Goal: Task Accomplishment & Management: Manage account settings

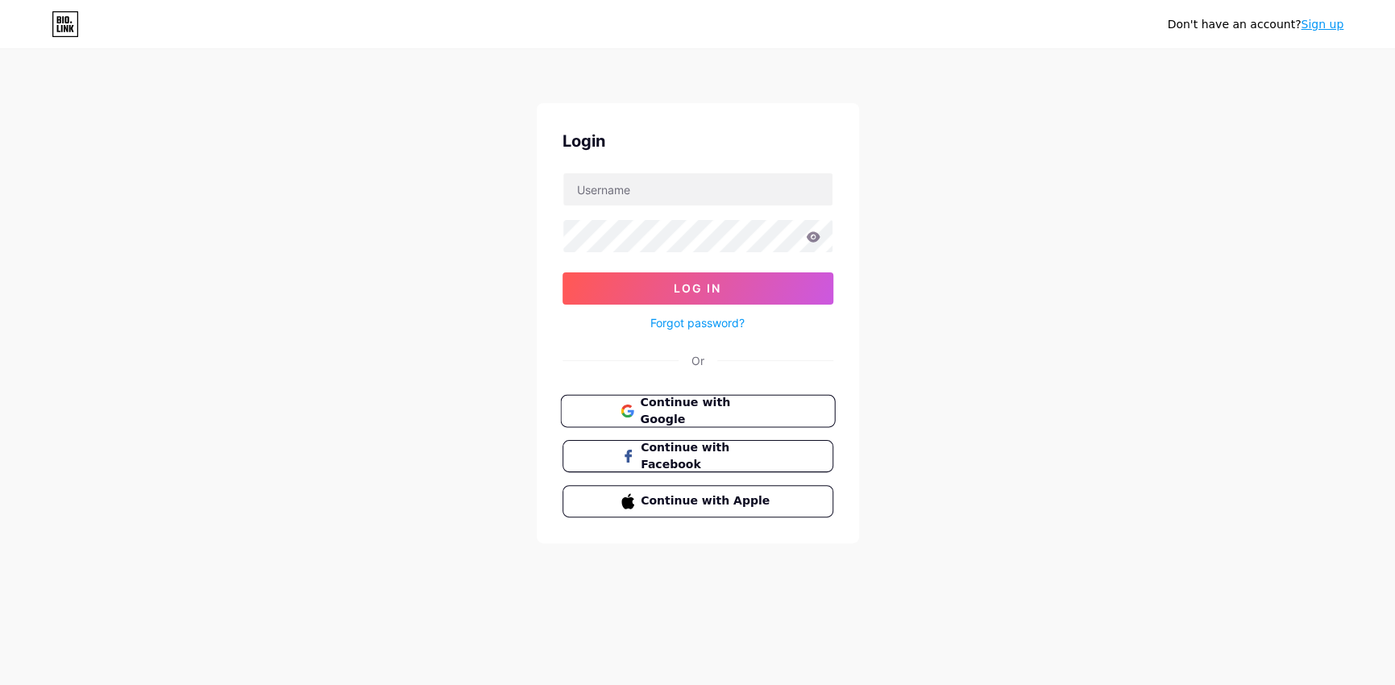
click at [710, 411] on span "Continue with Google" at bounding box center [707, 411] width 135 height 35
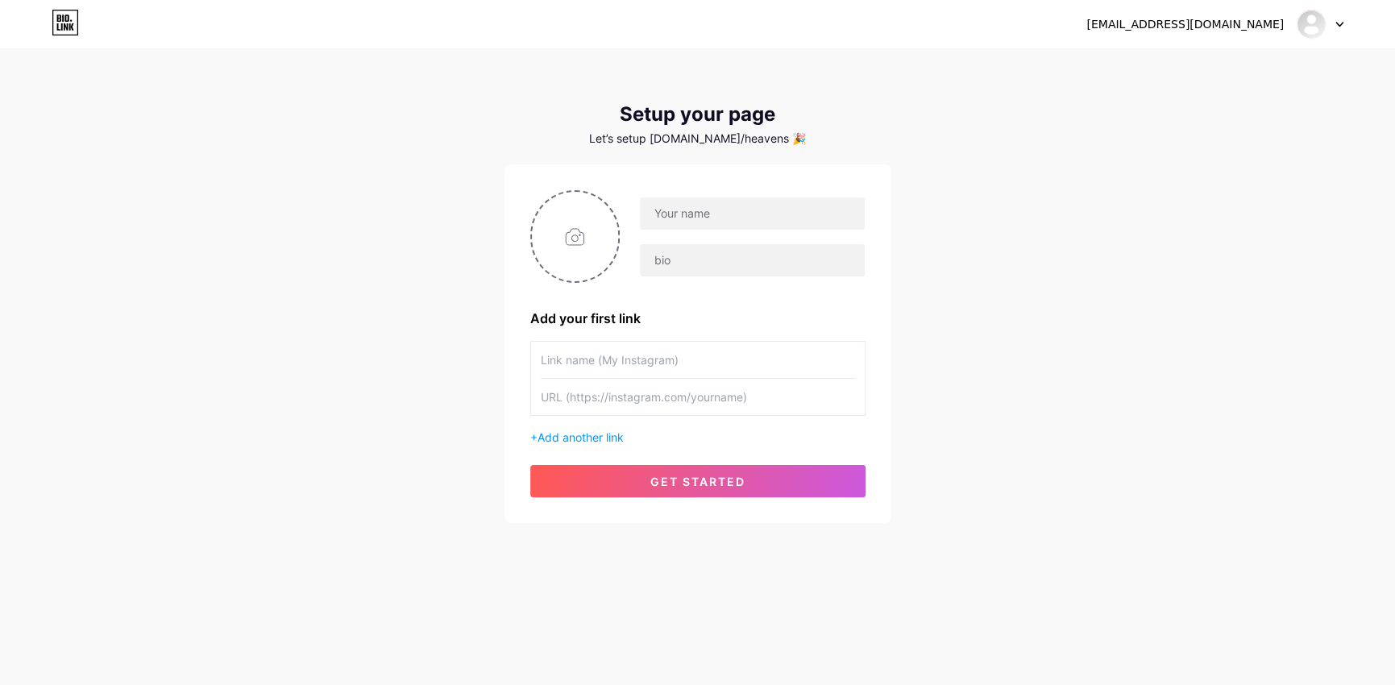
click at [642, 401] on input "text" at bounding box center [698, 397] width 314 height 36
click at [645, 379] on input "text" at bounding box center [698, 397] width 314 height 36
click at [706, 218] on input "text" at bounding box center [752, 213] width 224 height 32
click at [662, 359] on input "text" at bounding box center [698, 360] width 314 height 36
click at [713, 208] on input "text" at bounding box center [752, 213] width 224 height 32
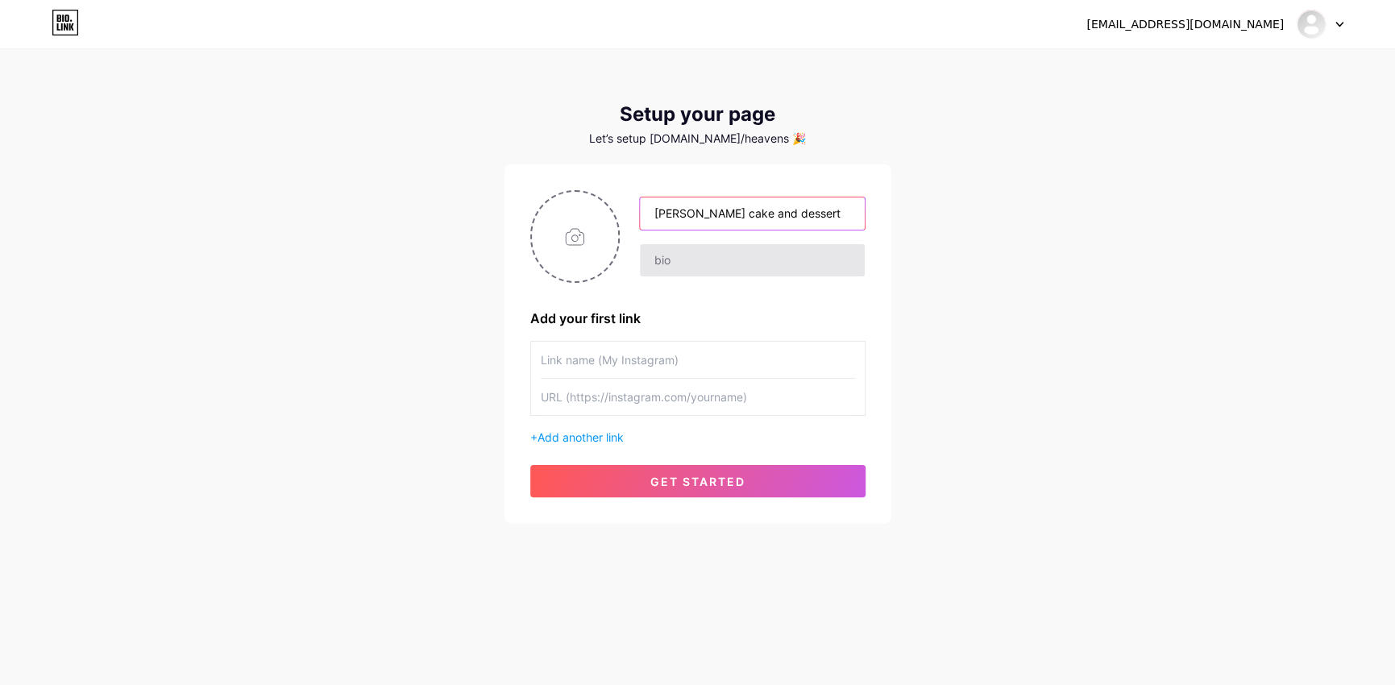
type input "Havens cake and dessert"
click at [733, 260] on input "text" at bounding box center [752, 260] width 224 height 32
paste input "Affordable desserts, priceless taste 🍰✨ Made to satisfy your sweetest cravings …"
type input "Affordable desserts, priceless taste 🍰✨ Made to satisfy your sweetest cravings …"
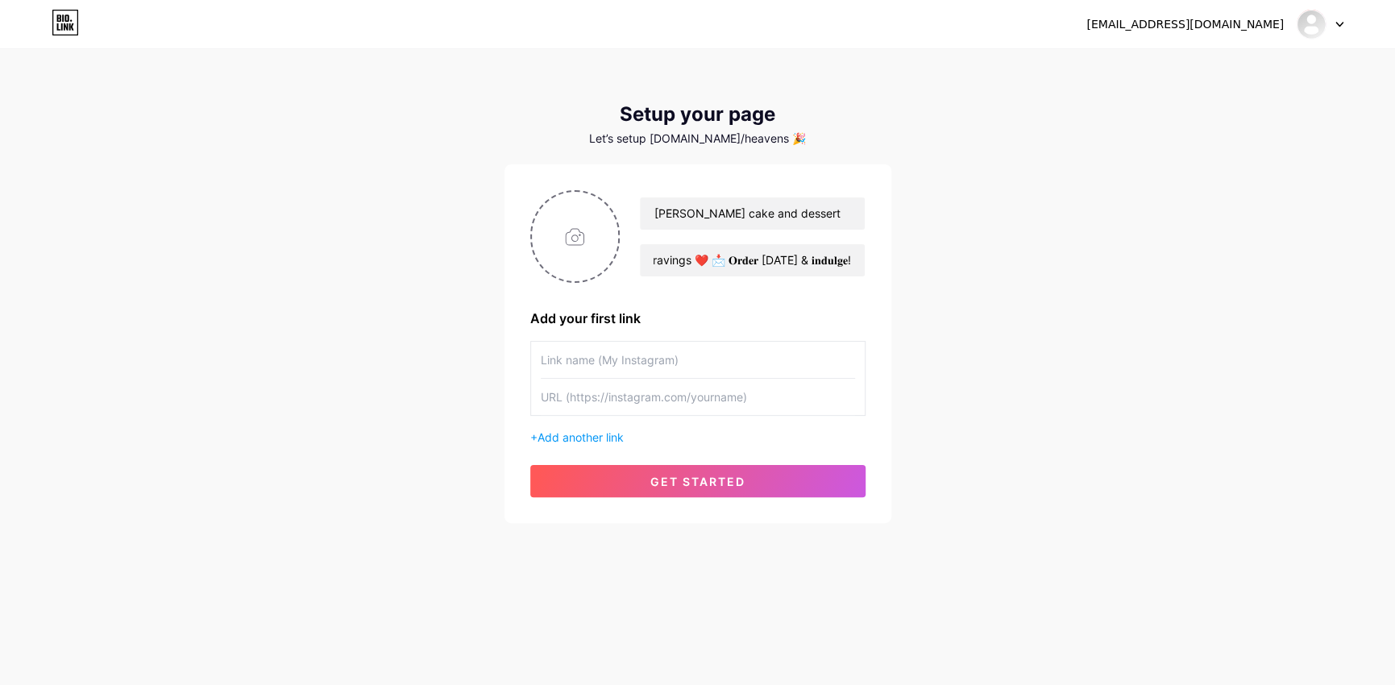
scroll to position [0, 0]
click at [662, 355] on input "text" at bounding box center [698, 360] width 314 height 36
click at [576, 237] on input "file" at bounding box center [575, 236] width 87 height 89
type input "C:\fakepath\Heaven Logo (2).png"
click at [629, 365] on input "text" at bounding box center [698, 360] width 314 height 36
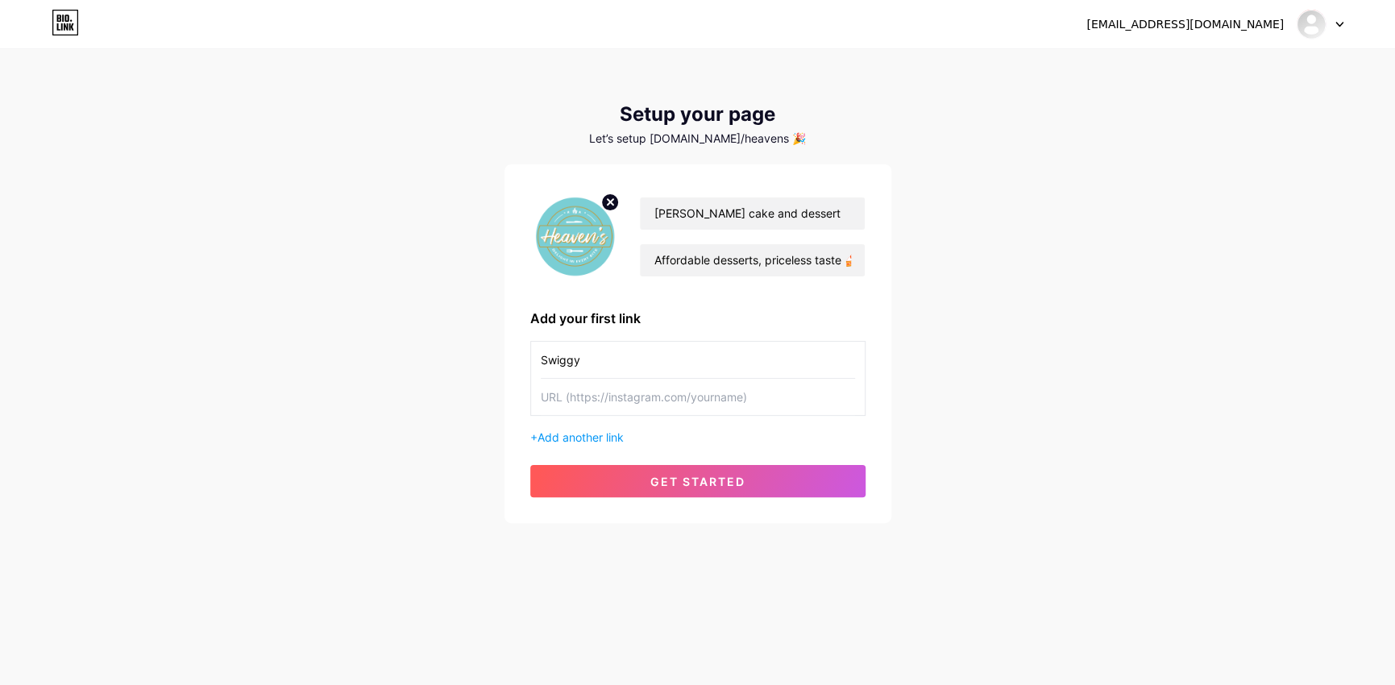
type input "Swiggy"
click at [595, 397] on input "text" at bounding box center [698, 397] width 314 height 36
paste input "https://www.swiggy.com/direct/brand/246767?source=swiggy-direct&subSource=gener…"
type input "https://www.swiggy.com/direct/brand/246767?source=swiggy-direct&subSource=gener…"
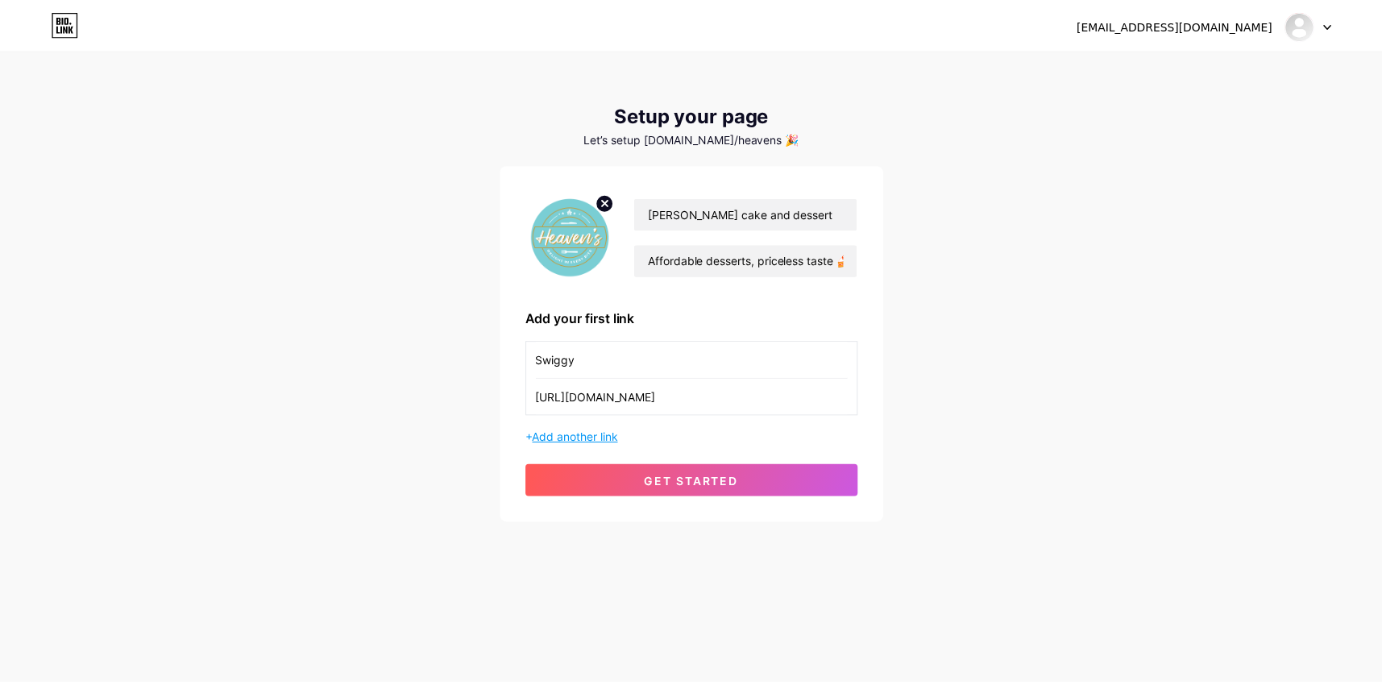
scroll to position [0, 0]
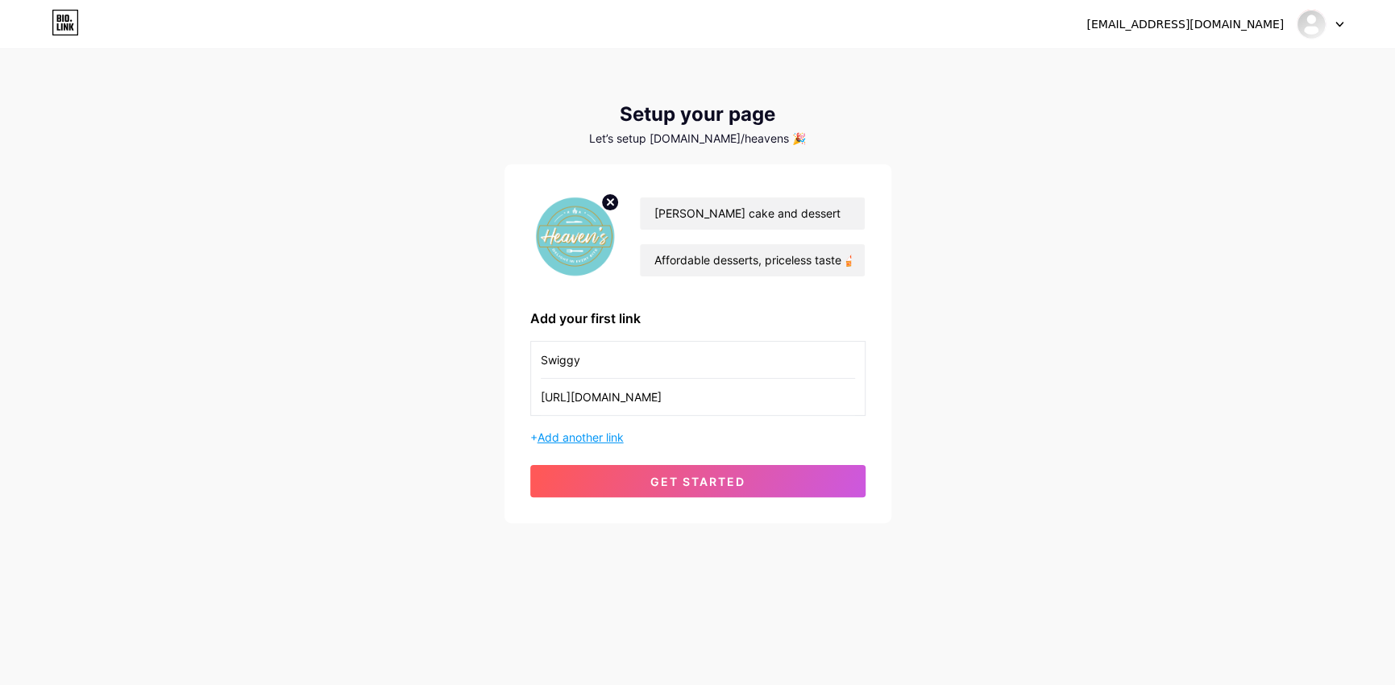
click at [601, 437] on span "Add another link" at bounding box center [581, 437] width 86 height 14
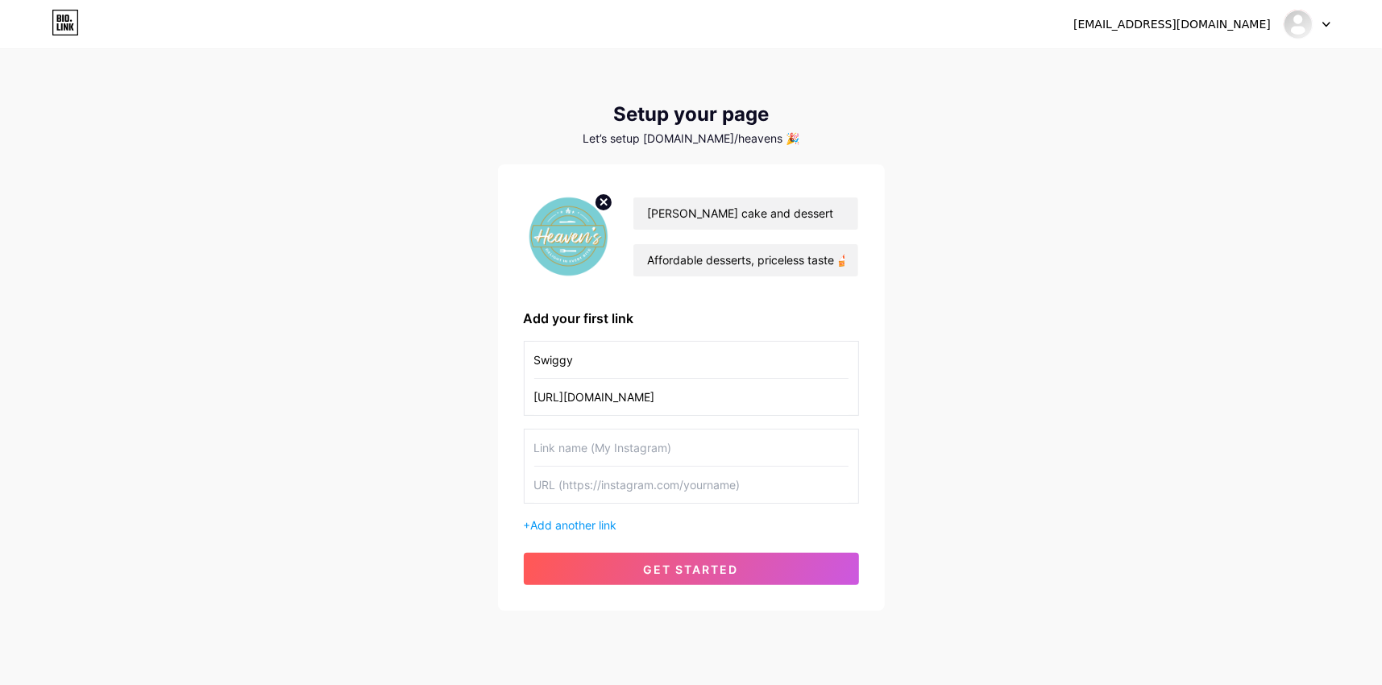
click at [601, 446] on input "text" at bounding box center [691, 448] width 314 height 36
type input "Zomato"
click at [608, 484] on input "text" at bounding box center [691, 485] width 314 height 36
paste input "https://link.zomato.com/xqzv/rshare?id=69323419305632f7"
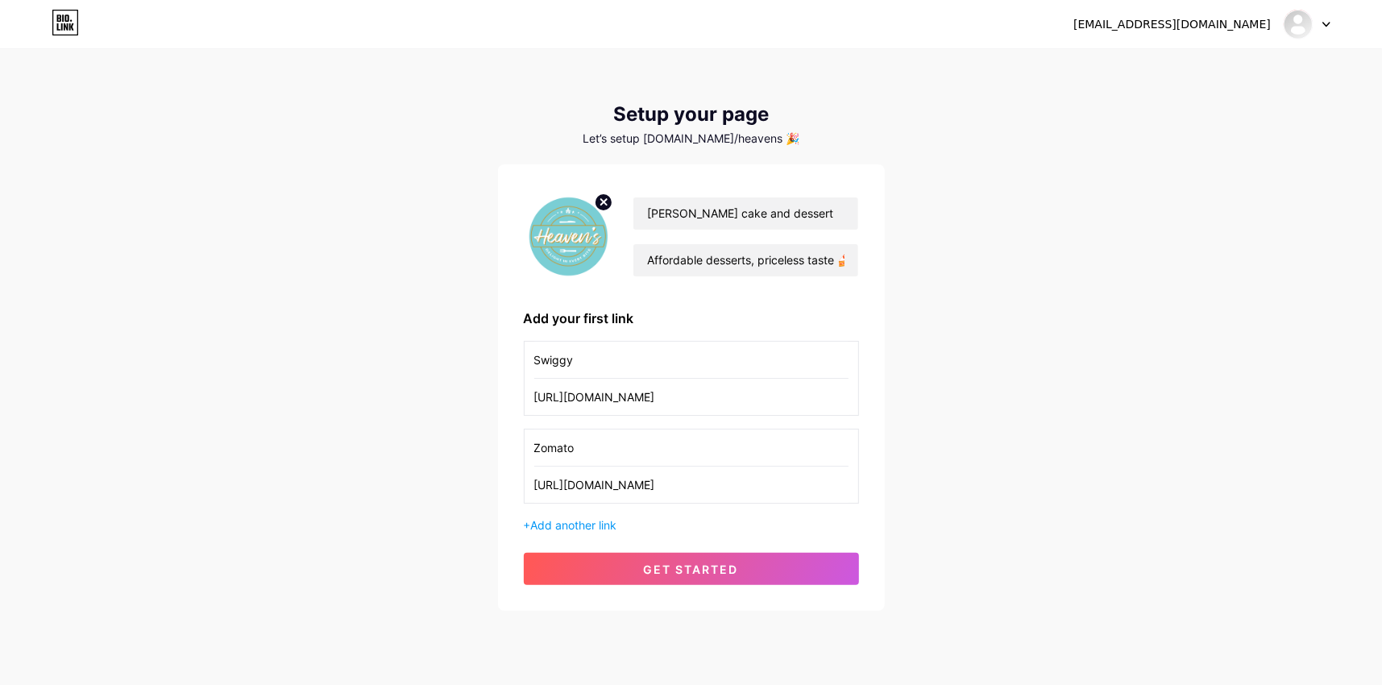
type input "https://link.zomato.com/xqzv/rshare?id=69323419305632f7"
click at [943, 403] on div "heavenscakesdessert@gmail.com Dashboard Logout Setup your page Let’s setup bio.…" at bounding box center [691, 331] width 1382 height 662
click at [781, 263] on input "Affordable desserts, priceless taste 🍰✨ Made to satisfy your sweetest cravings …" at bounding box center [745, 260] width 224 height 32
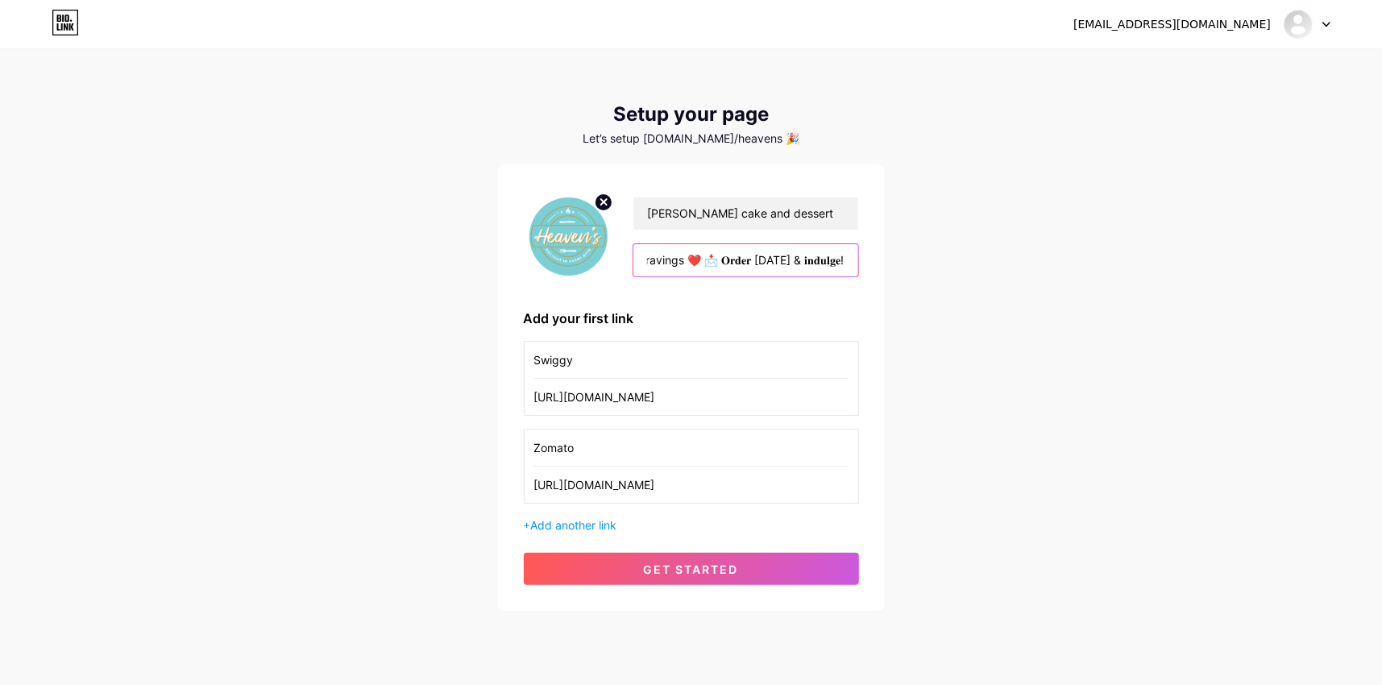
click at [739, 257] on input "Affordable desserts, priceless taste 🍰✨ Made to satisfy your sweetest cravings …" at bounding box center [745, 260] width 224 height 32
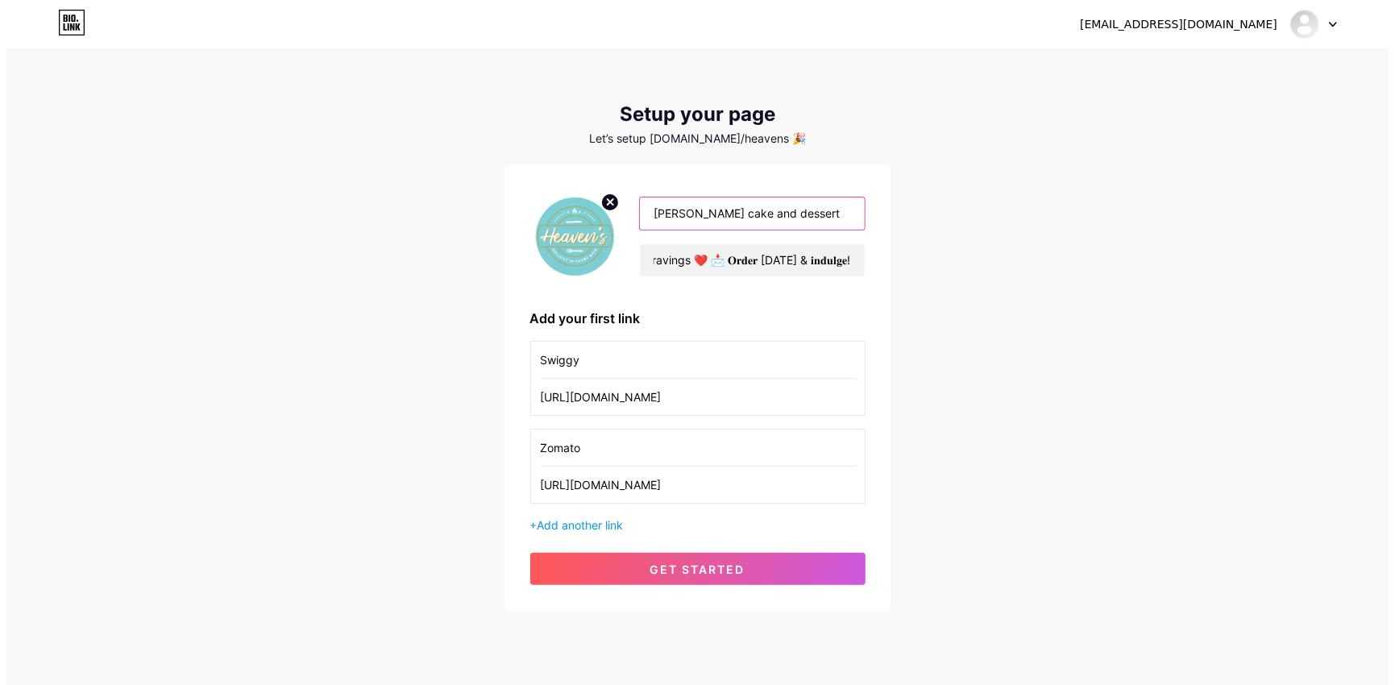
scroll to position [0, 0]
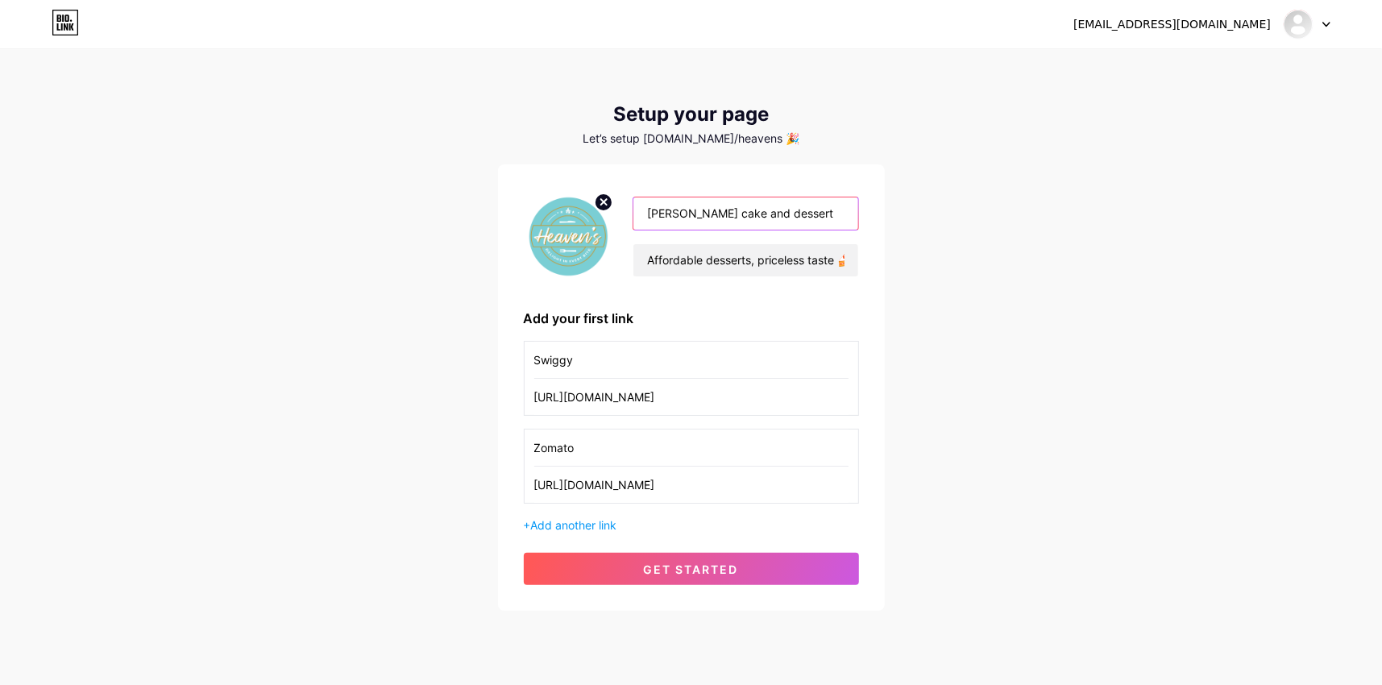
click at [699, 215] on input "Havens cake and dessert" at bounding box center [745, 213] width 224 height 32
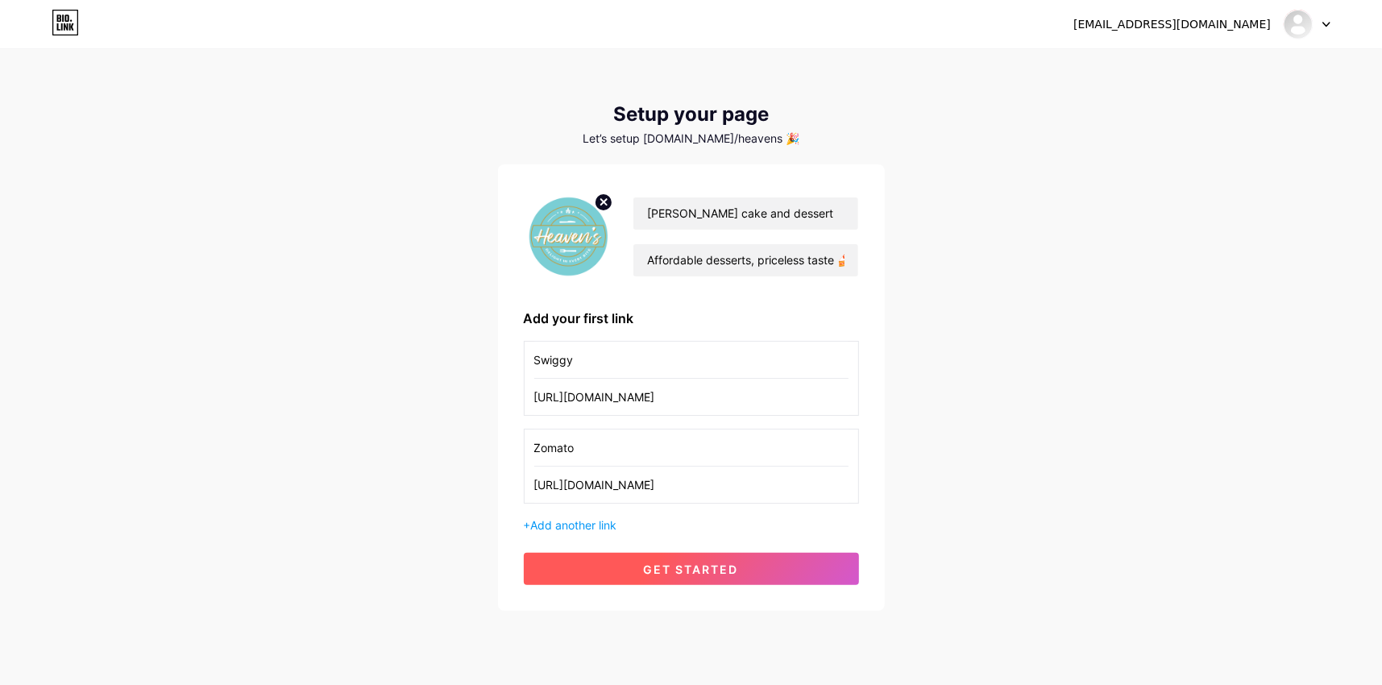
click at [699, 573] on span "get started" at bounding box center [691, 570] width 95 height 14
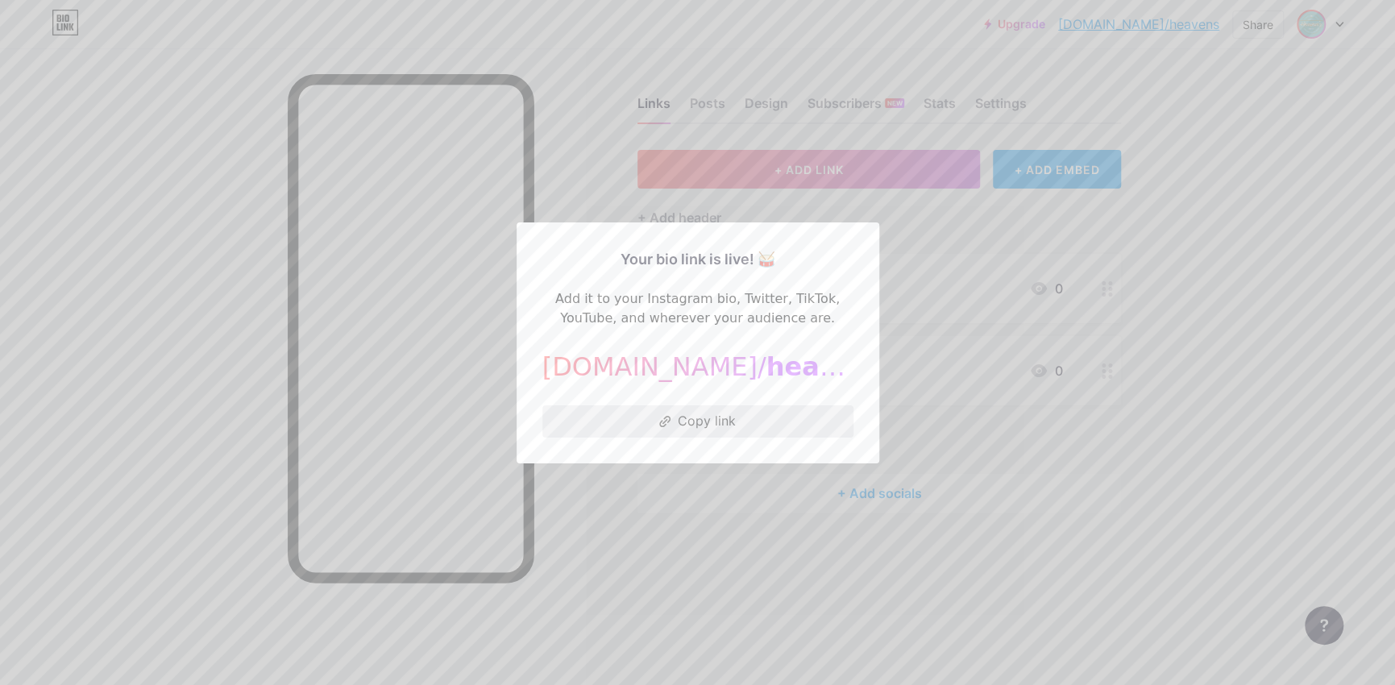
click at [711, 424] on button "Copy link" at bounding box center [697, 421] width 311 height 32
click at [674, 416] on button "Copy link" at bounding box center [697, 421] width 311 height 32
click at [1225, 237] on div at bounding box center [697, 342] width 1395 height 685
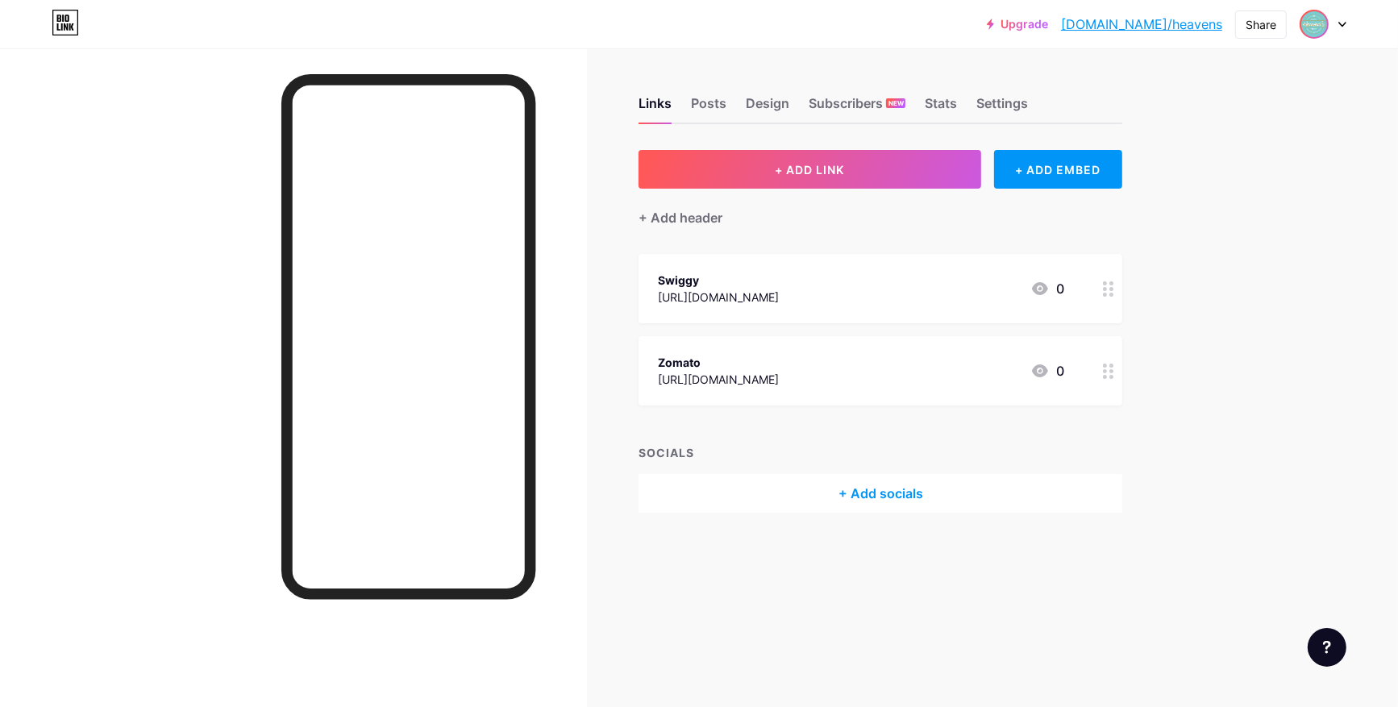
click at [1165, 23] on link "[DOMAIN_NAME]/heavens" at bounding box center [1141, 24] width 161 height 19
click at [769, 98] on div "Design" at bounding box center [768, 107] width 44 height 29
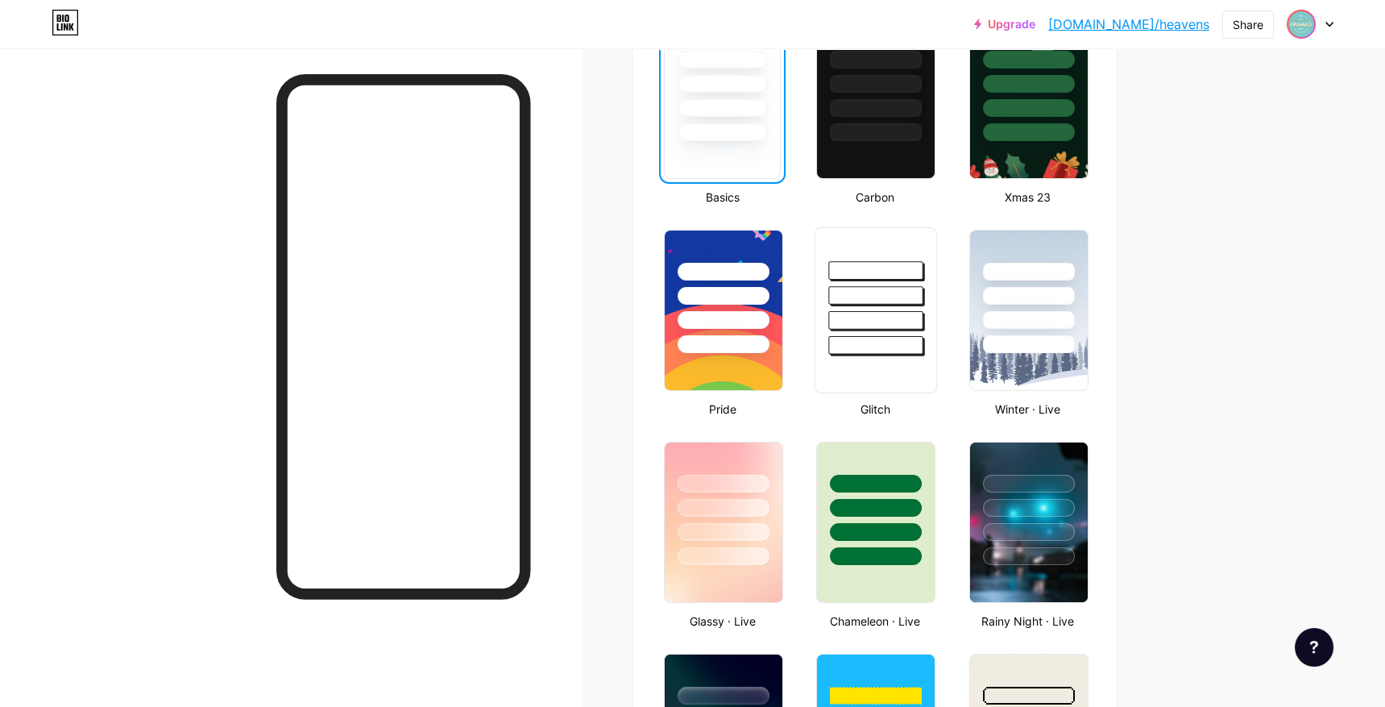
scroll to position [322, 0]
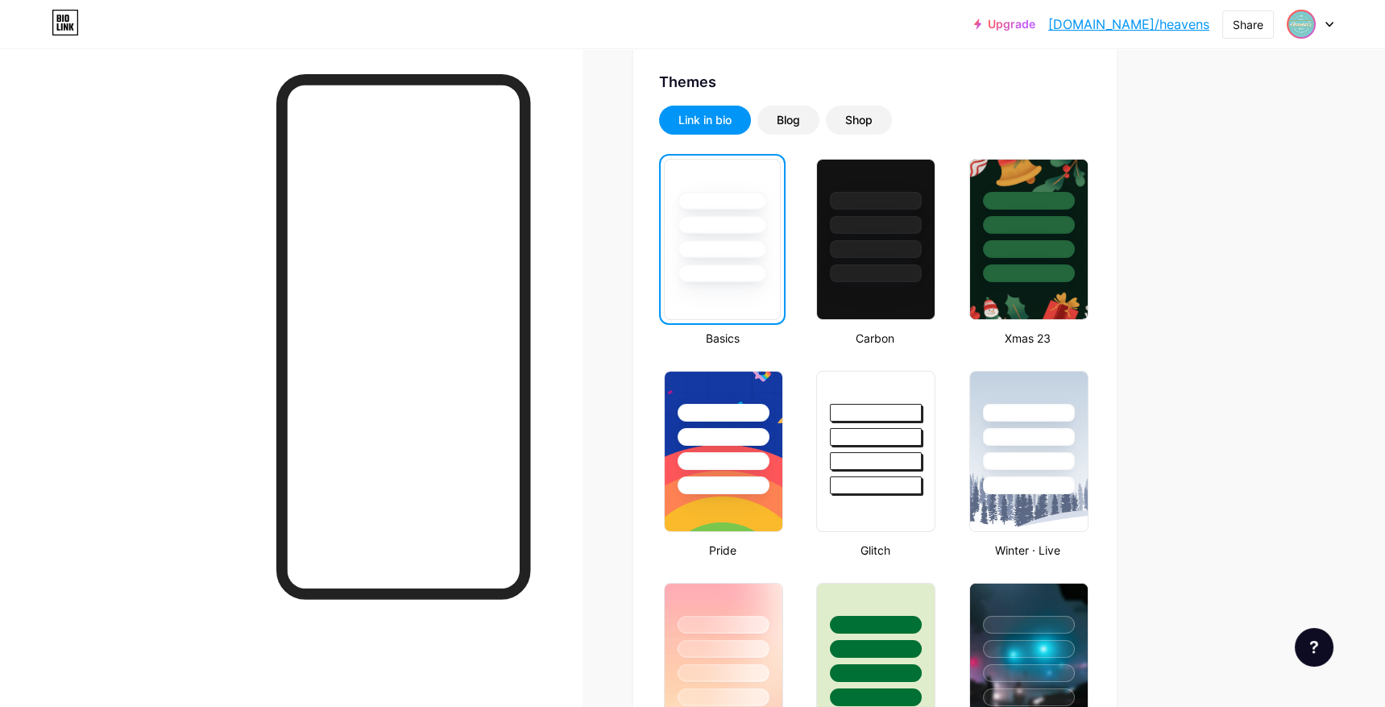
click at [748, 249] on div at bounding box center [722, 249] width 89 height 18
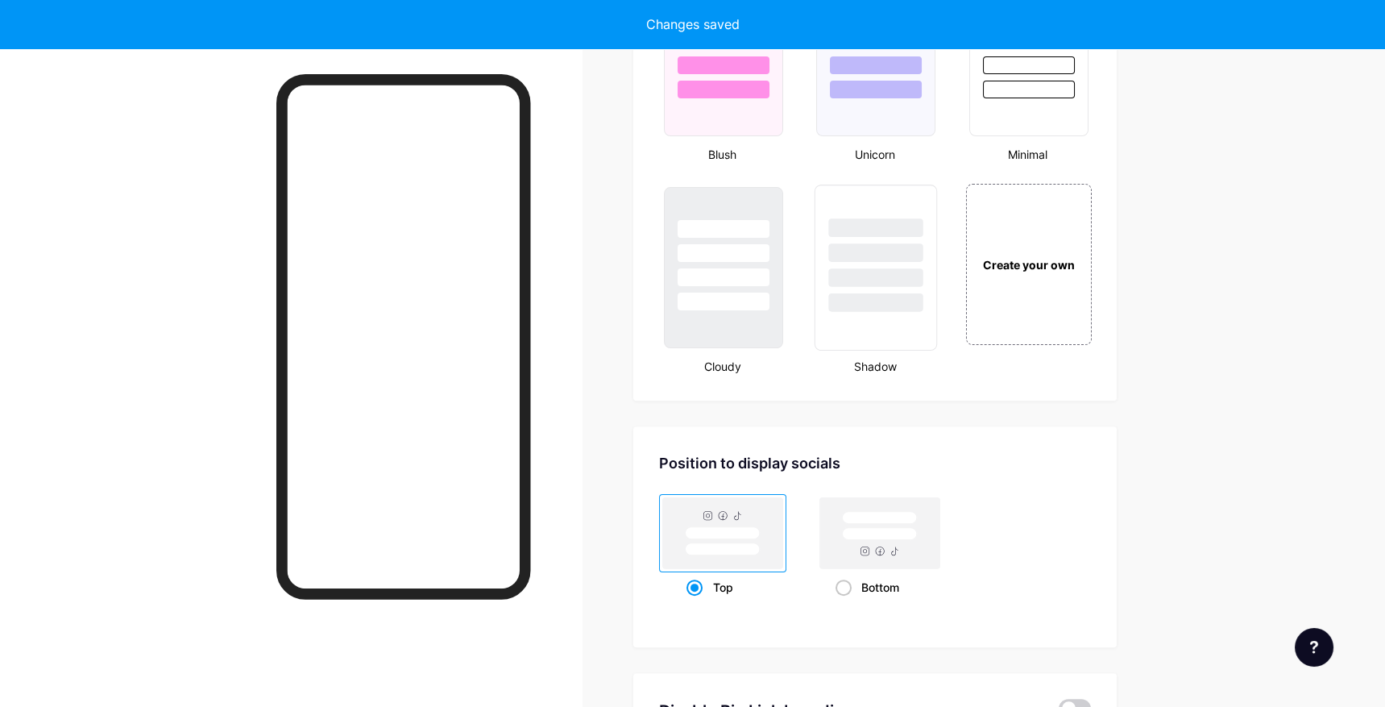
scroll to position [1773, 0]
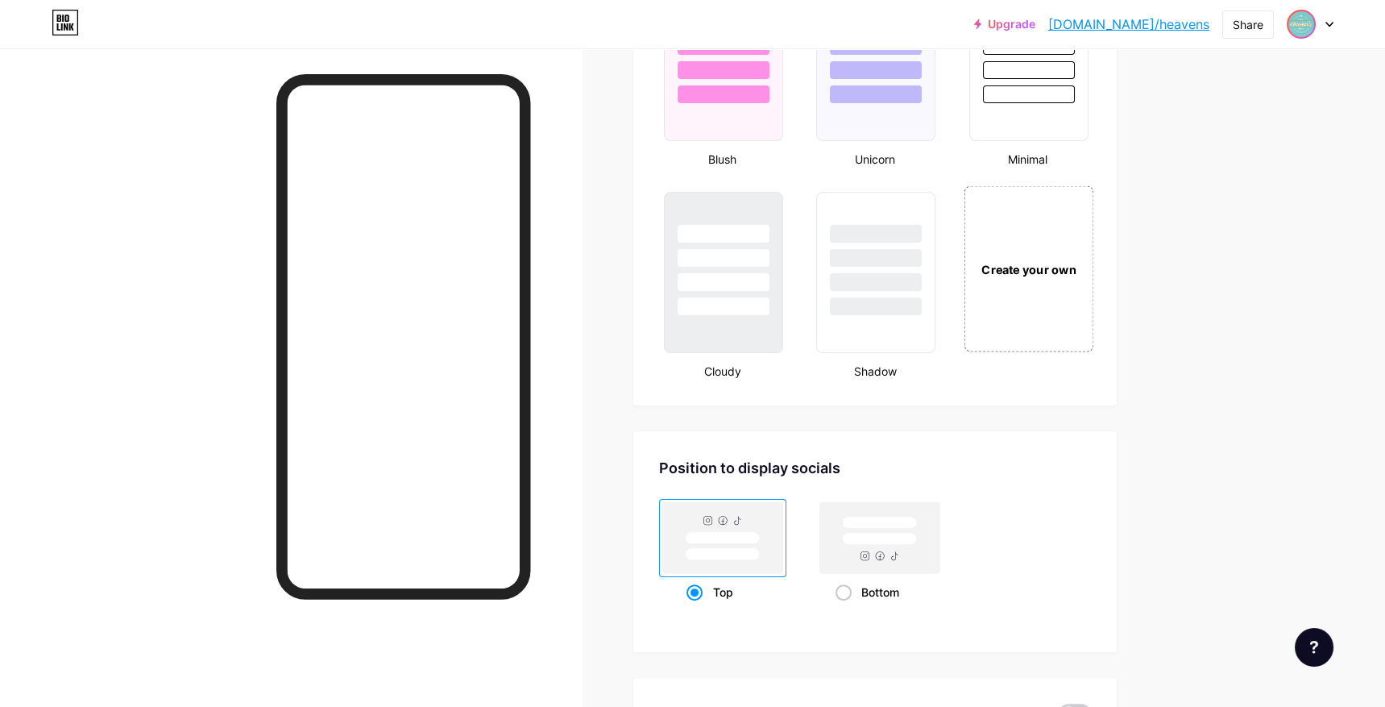
click at [1045, 260] on div "Create your own" at bounding box center [1028, 269] width 121 height 18
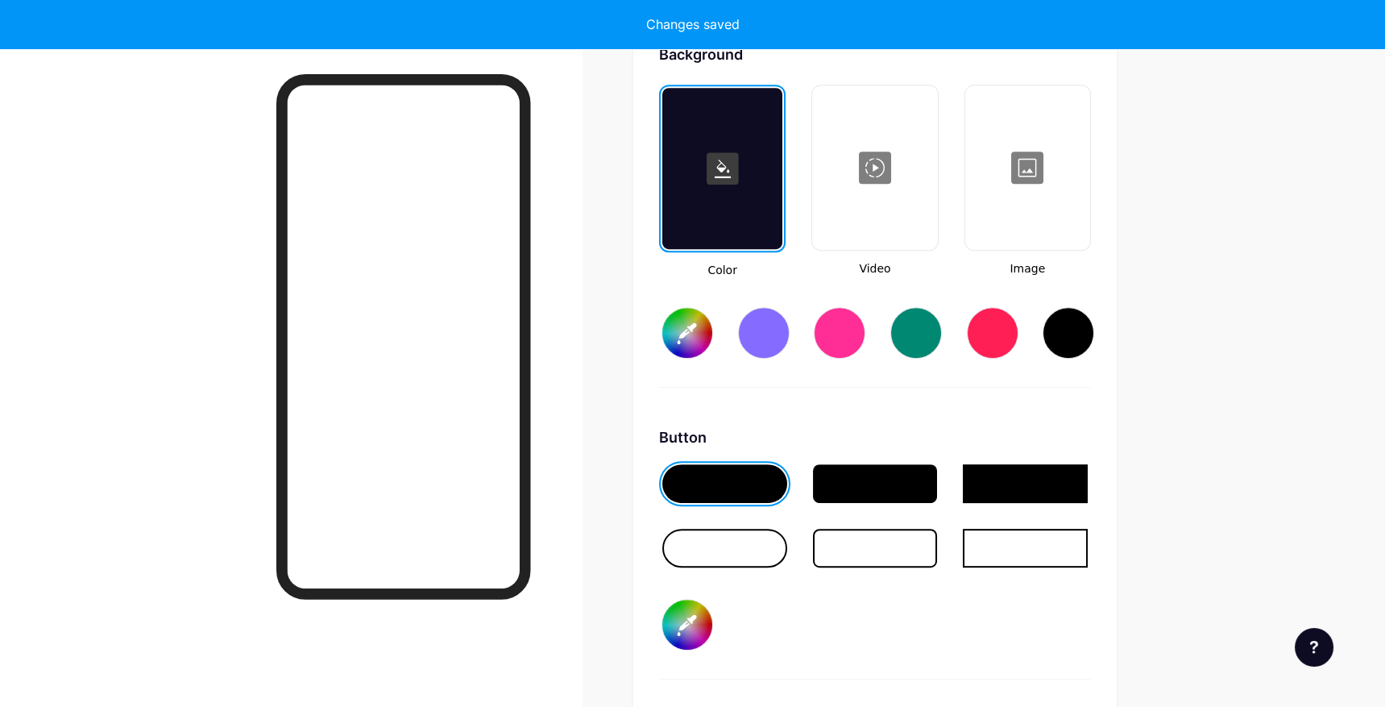
type input "#ffffff"
type input "#000000"
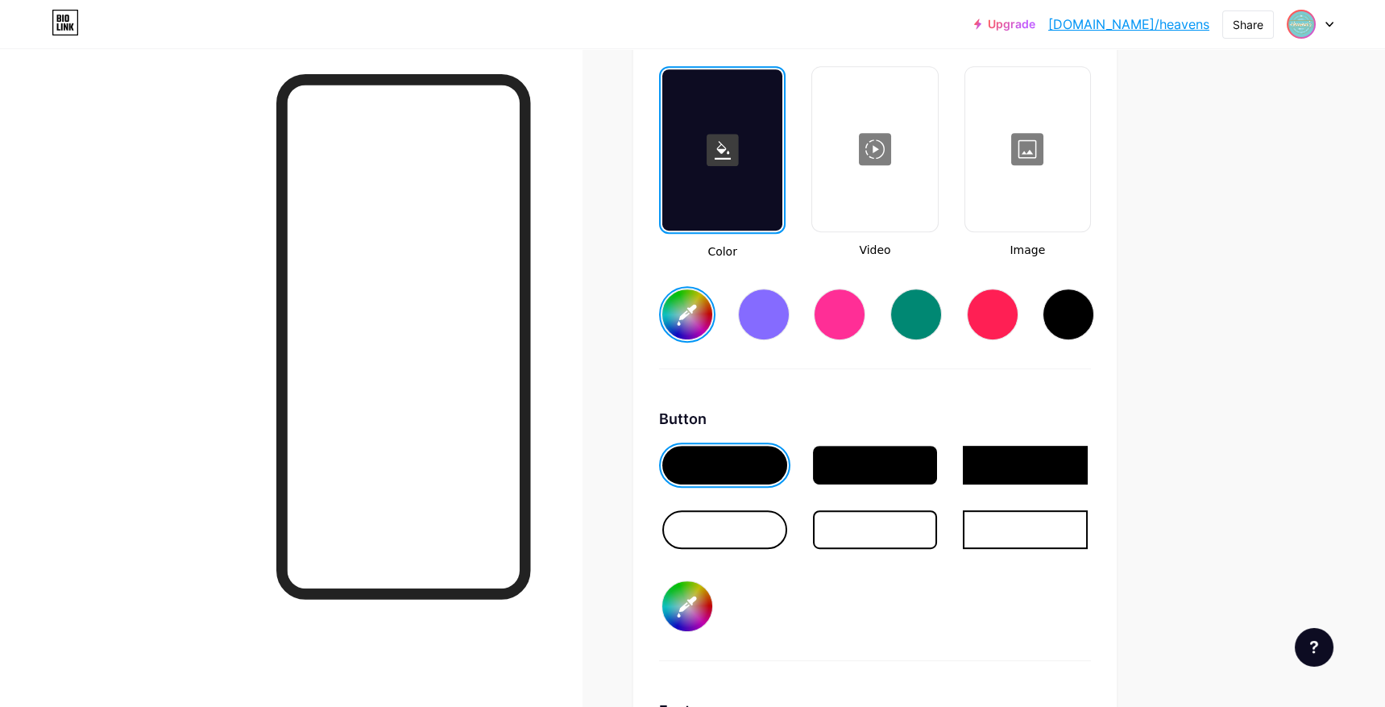
click at [694, 306] on input "#ffffff" at bounding box center [687, 314] width 50 height 50
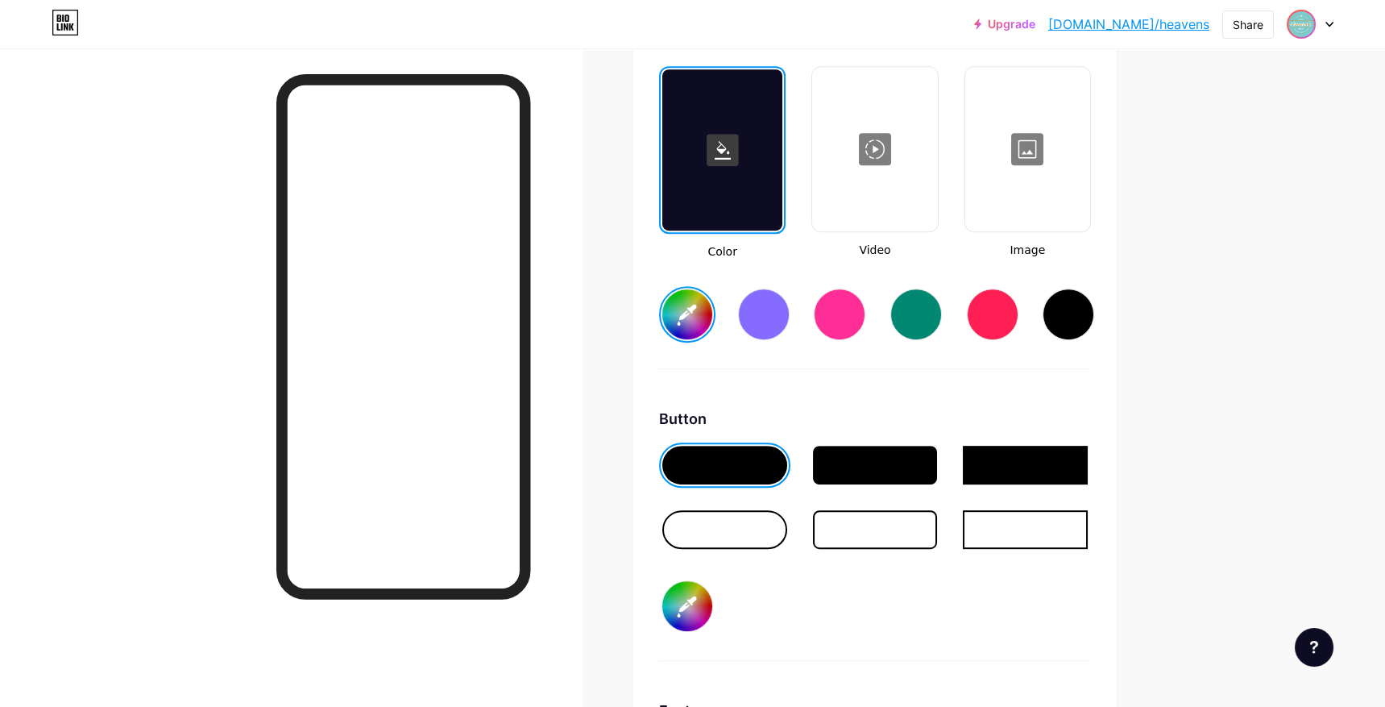
click at [757, 538] on div at bounding box center [724, 529] width 125 height 39
click at [722, 466] on div at bounding box center [724, 465] width 125 height 39
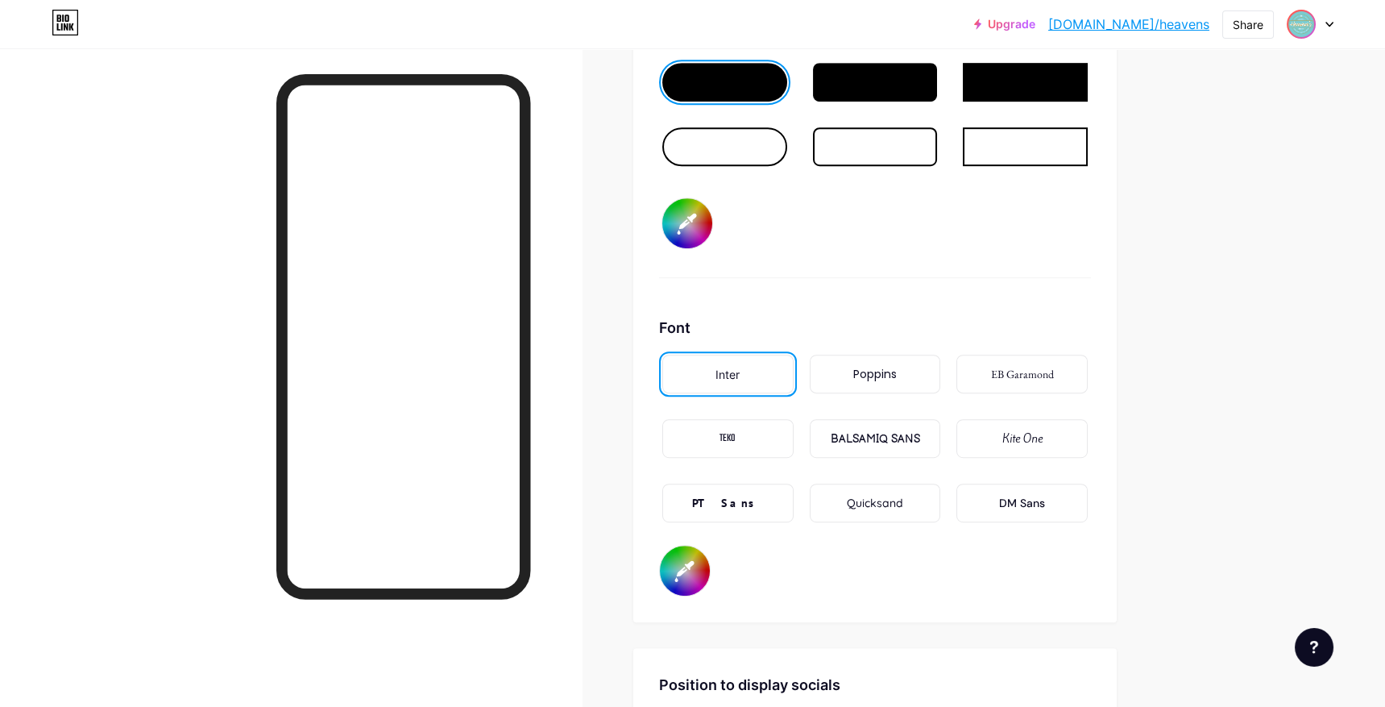
scroll to position [2769, 0]
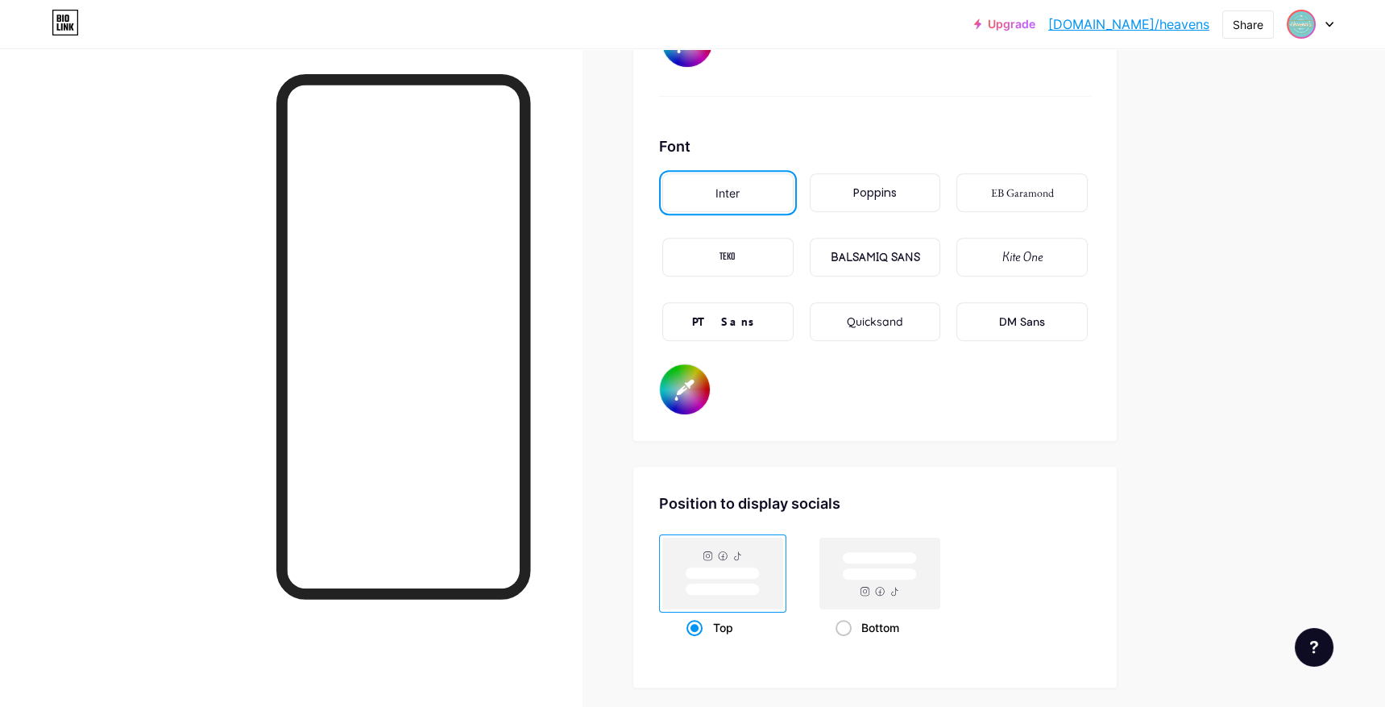
click at [1057, 318] on div "DM Sans" at bounding box center [1022, 321] width 131 height 39
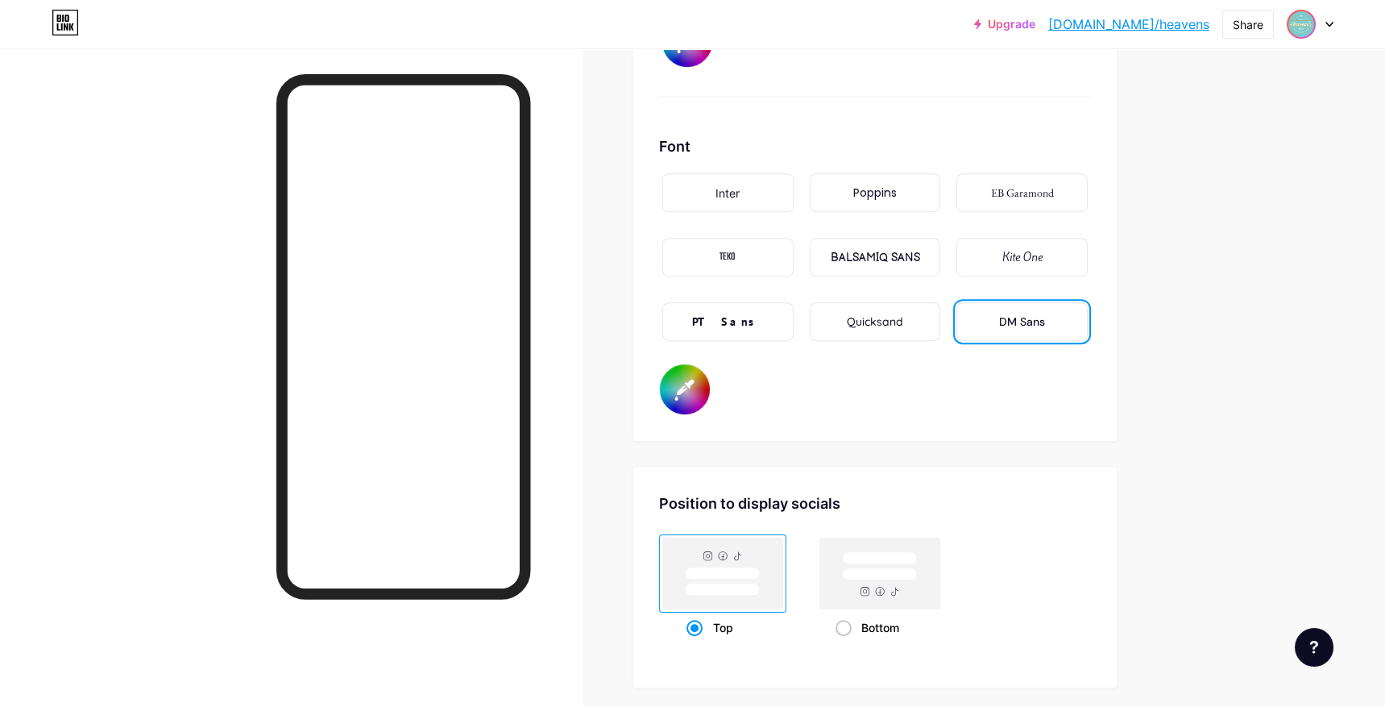
click at [750, 185] on div "Inter" at bounding box center [727, 192] width 131 height 39
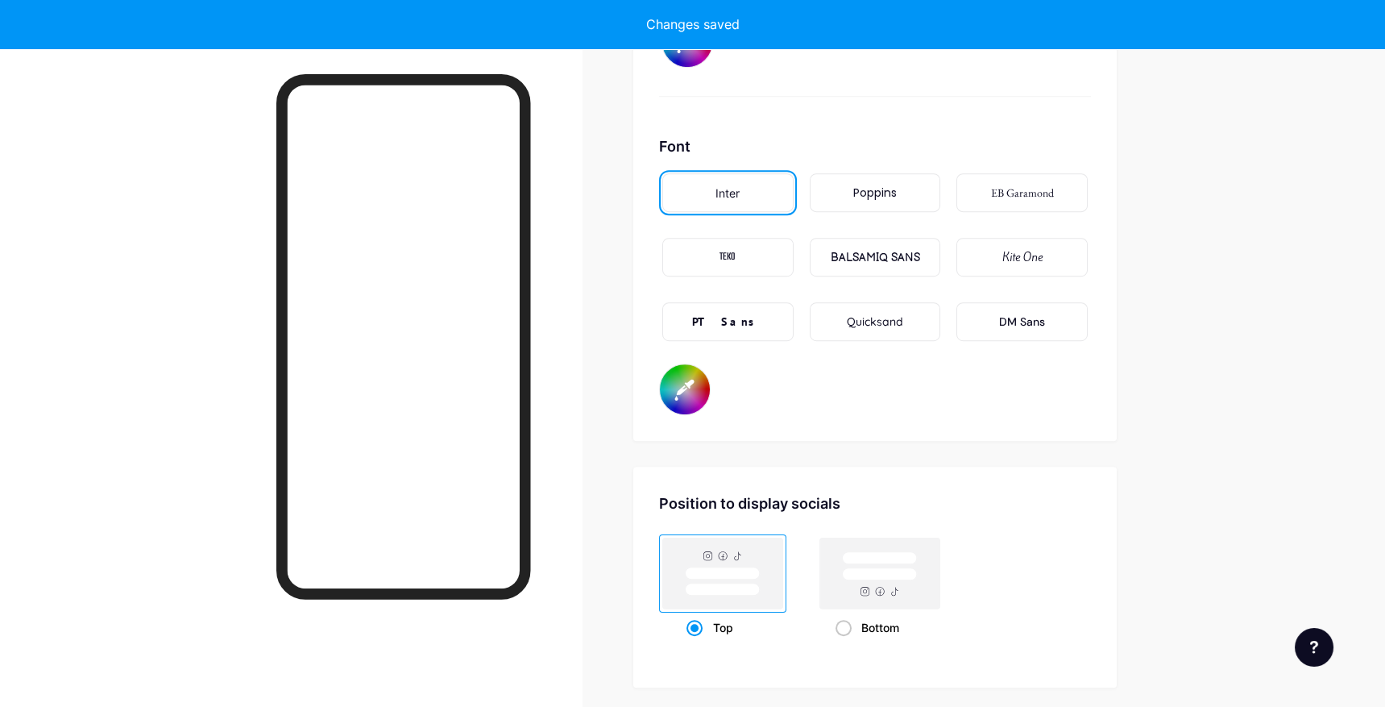
type input "#0f878f"
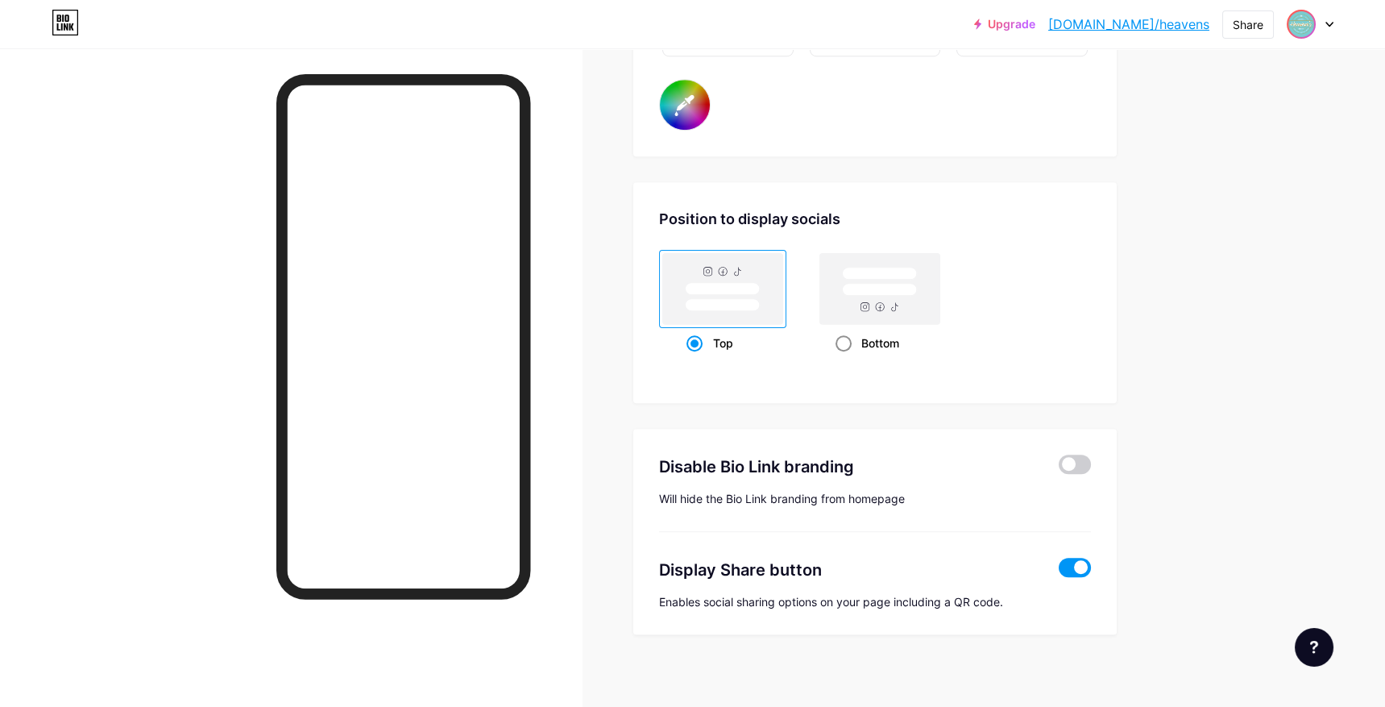
scroll to position [3058, 0]
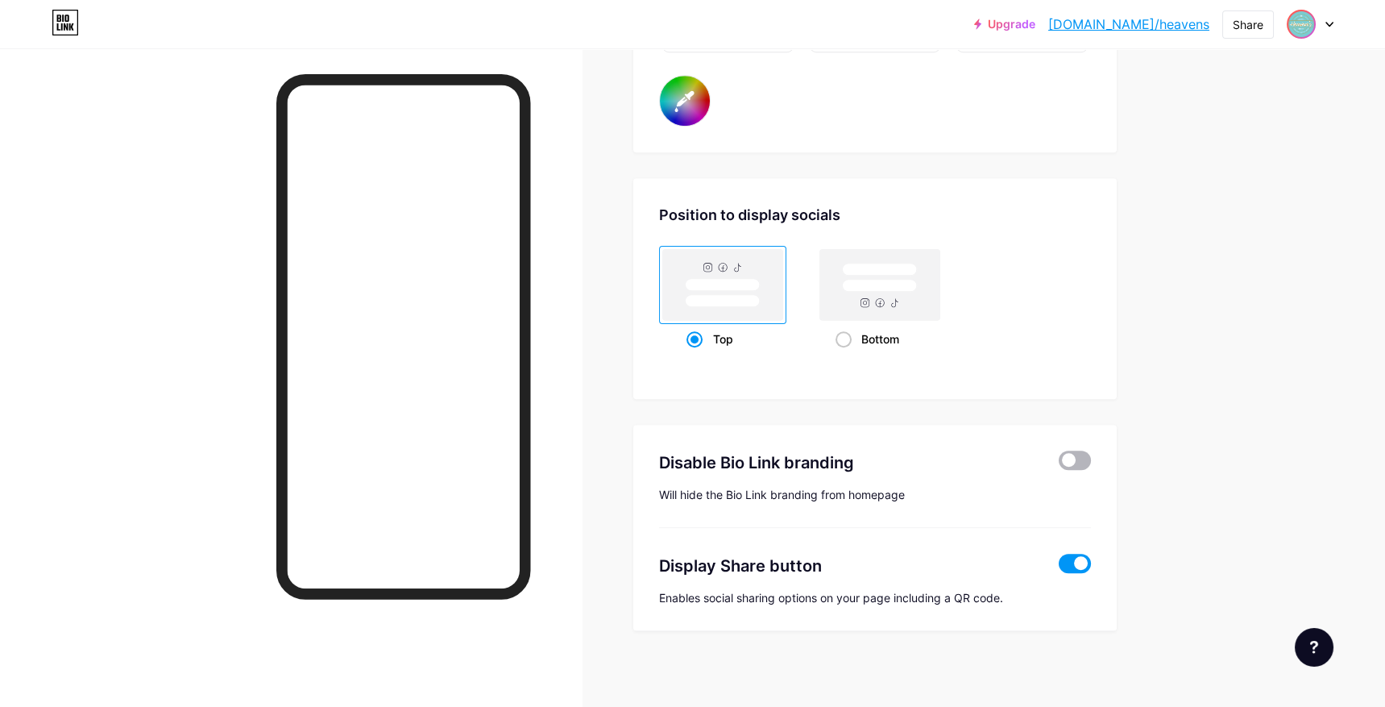
click at [1073, 457] on span at bounding box center [1075, 460] width 32 height 19
click at [1059, 464] on input "checkbox" at bounding box center [1059, 464] width 0 height 0
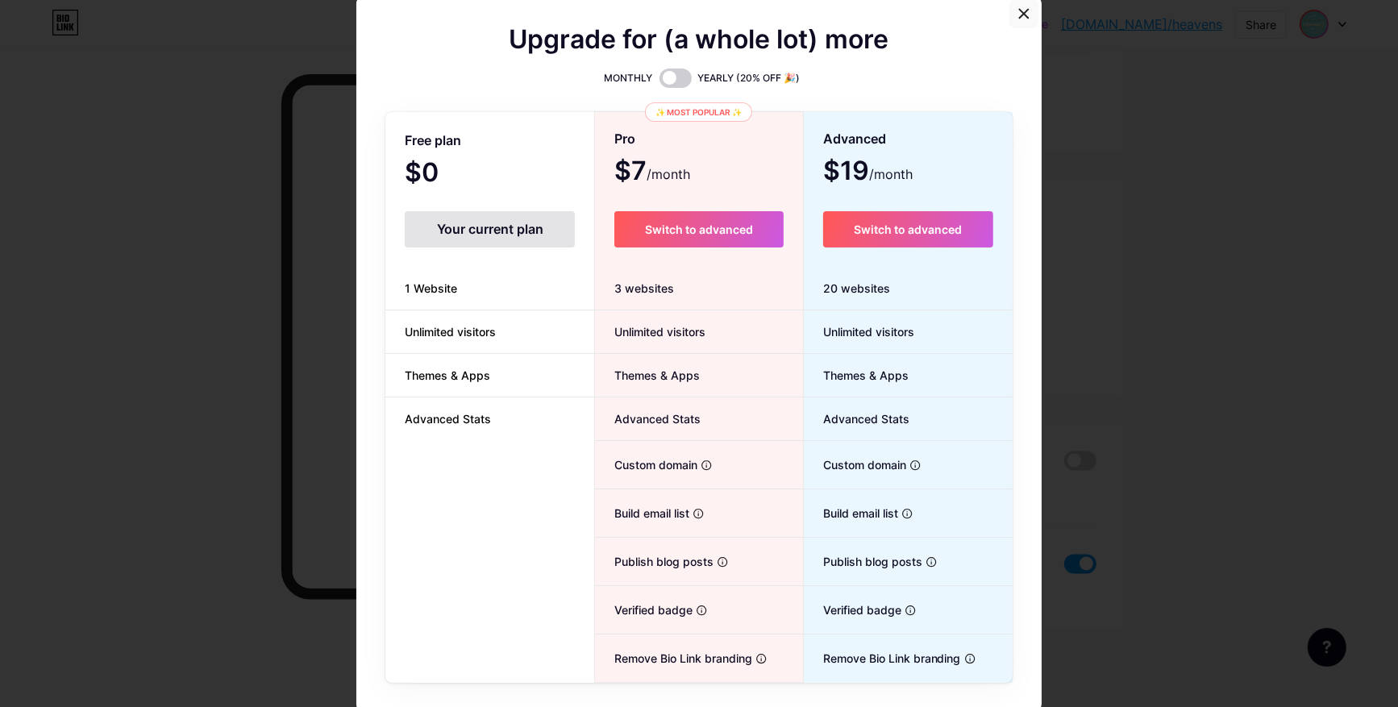
click at [1020, 15] on icon at bounding box center [1024, 13] width 9 height 9
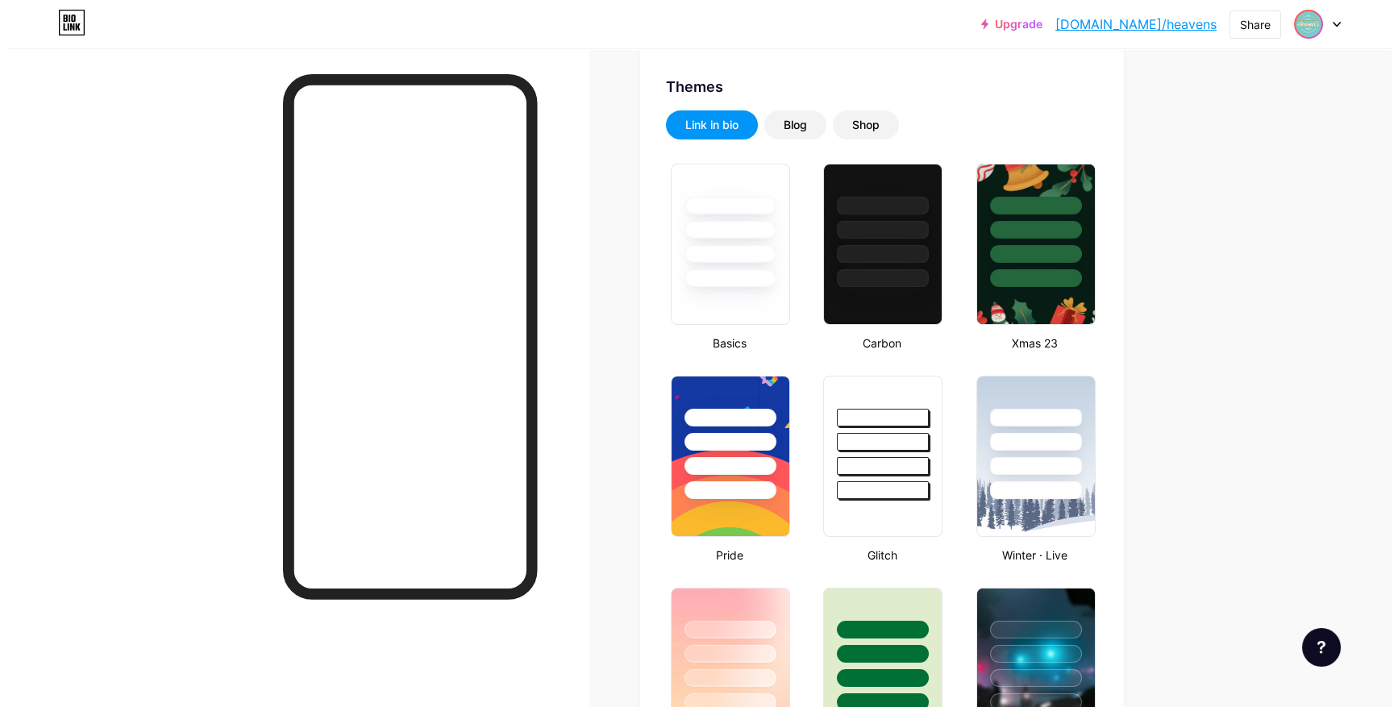
scroll to position [0, 0]
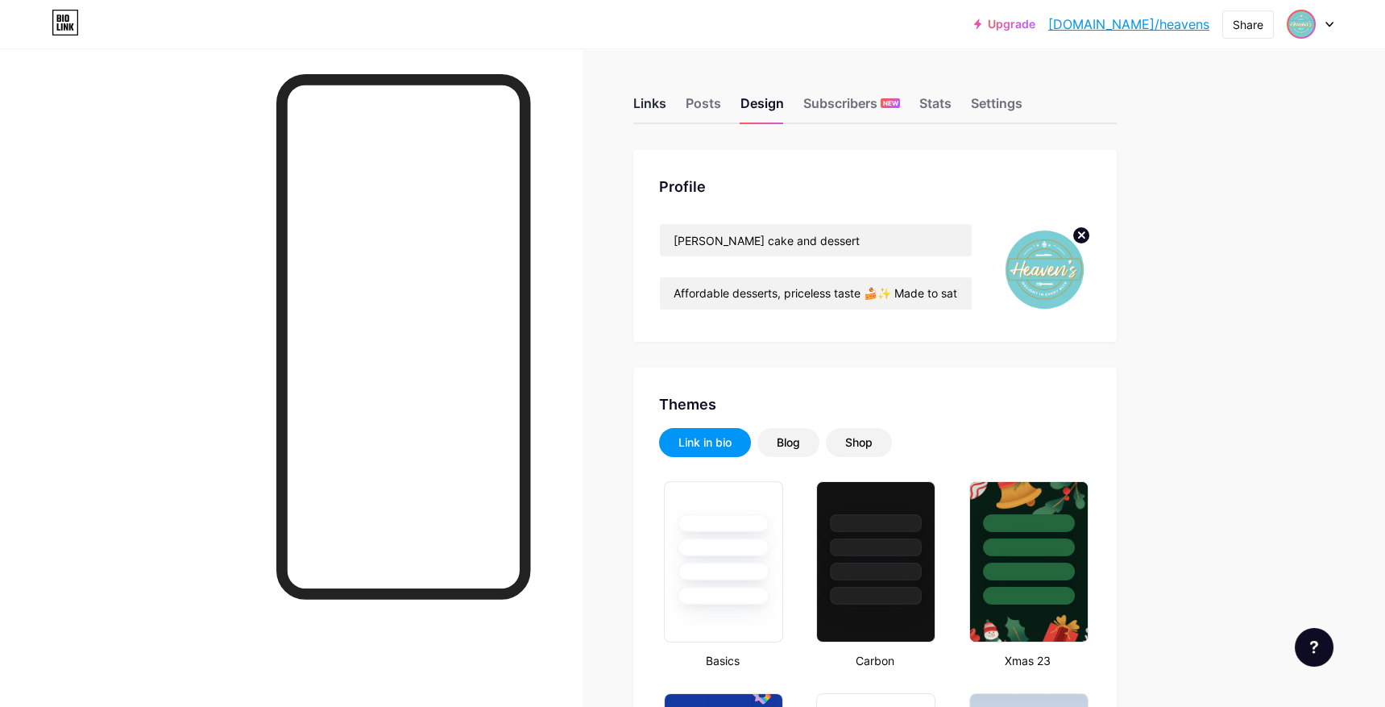
click at [652, 106] on div "Links" at bounding box center [649, 107] width 33 height 29
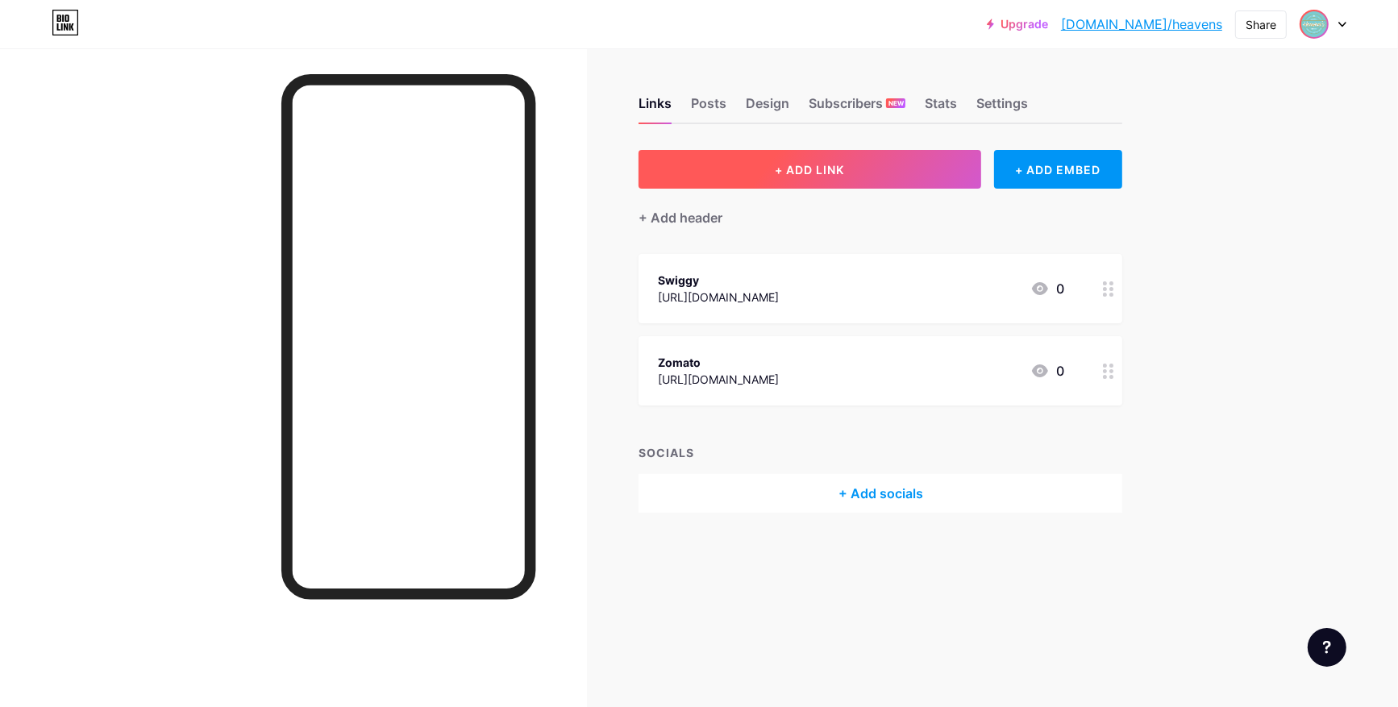
click at [765, 179] on button "+ ADD LINK" at bounding box center [809, 169] width 343 height 39
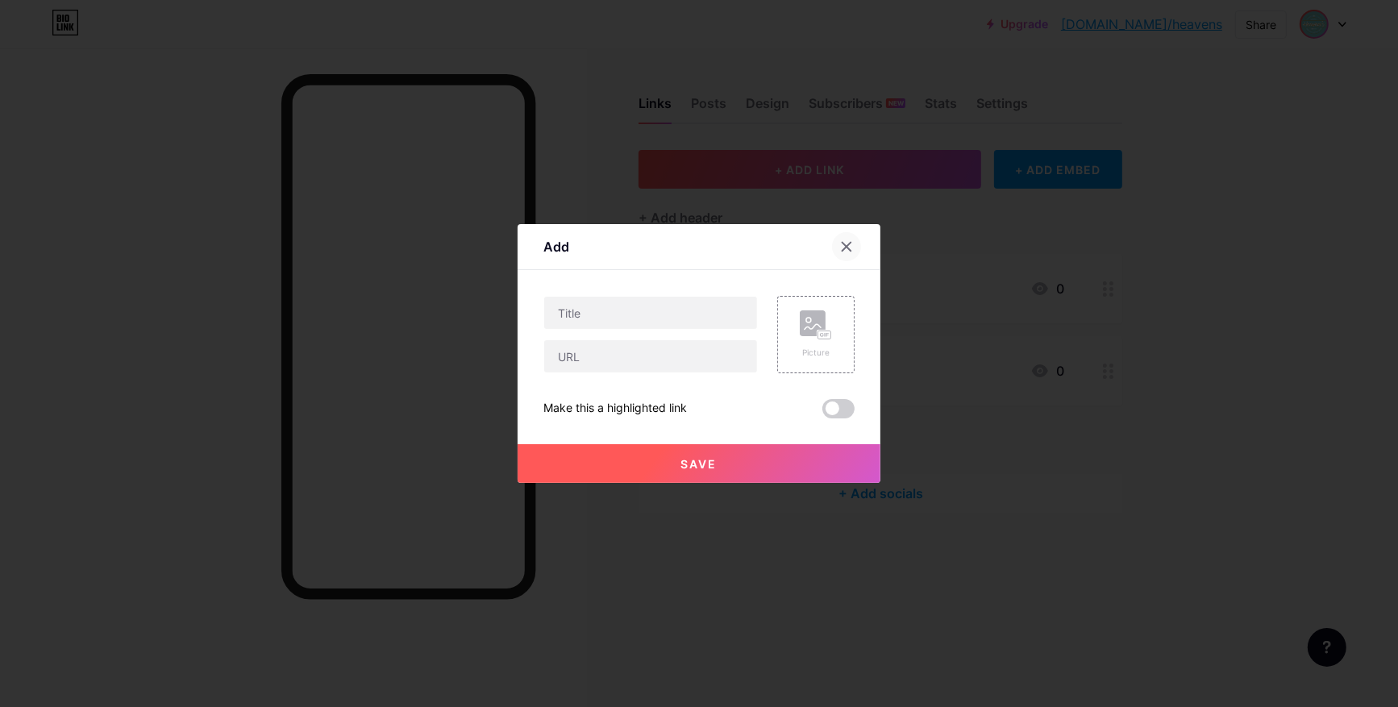
click at [842, 245] on icon at bounding box center [846, 247] width 9 height 9
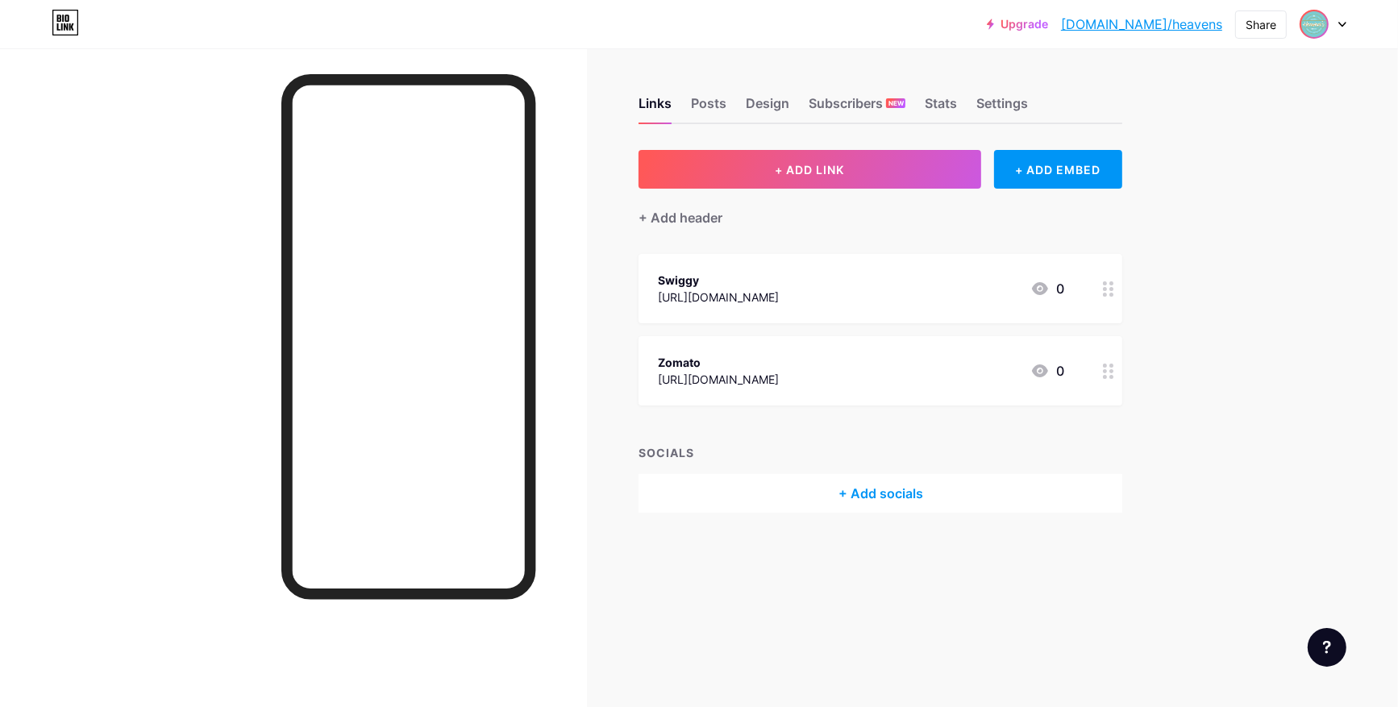
click at [878, 494] on div "+ Add socials" at bounding box center [880, 493] width 484 height 39
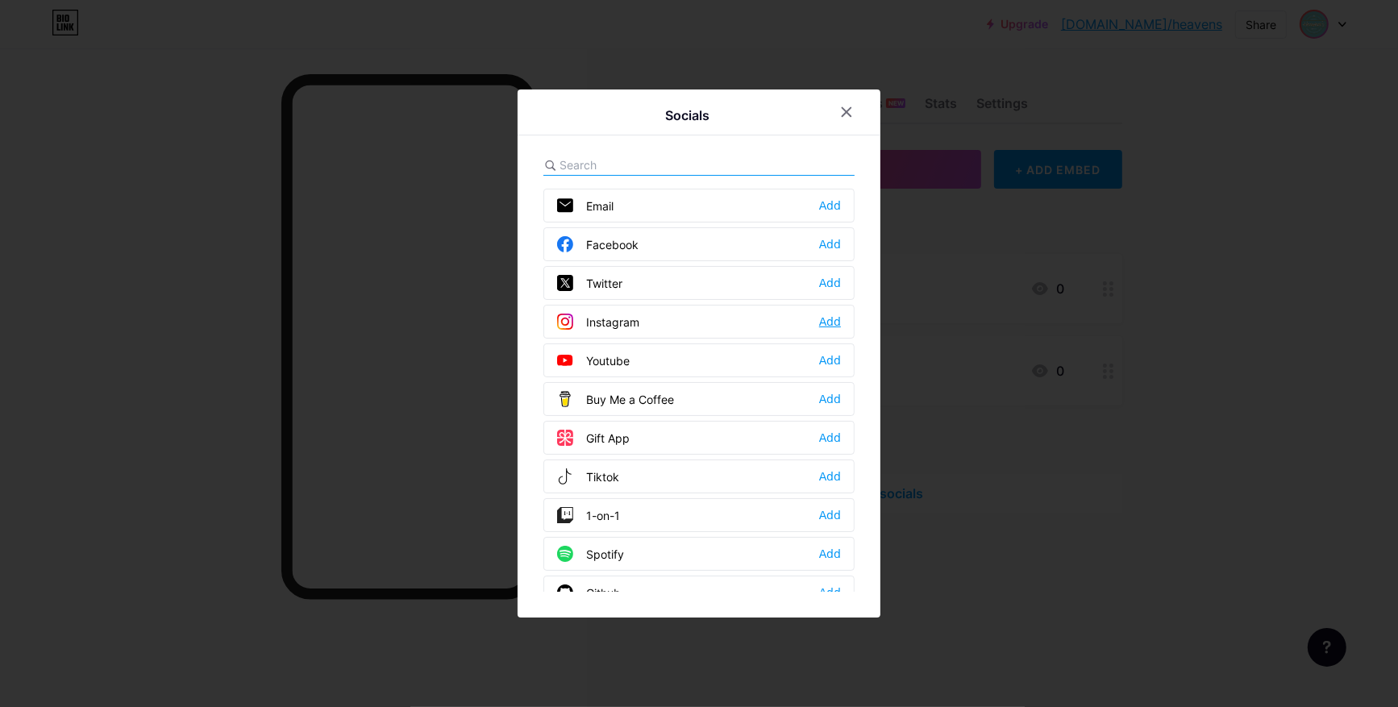
click at [829, 322] on div "Add" at bounding box center [830, 322] width 22 height 16
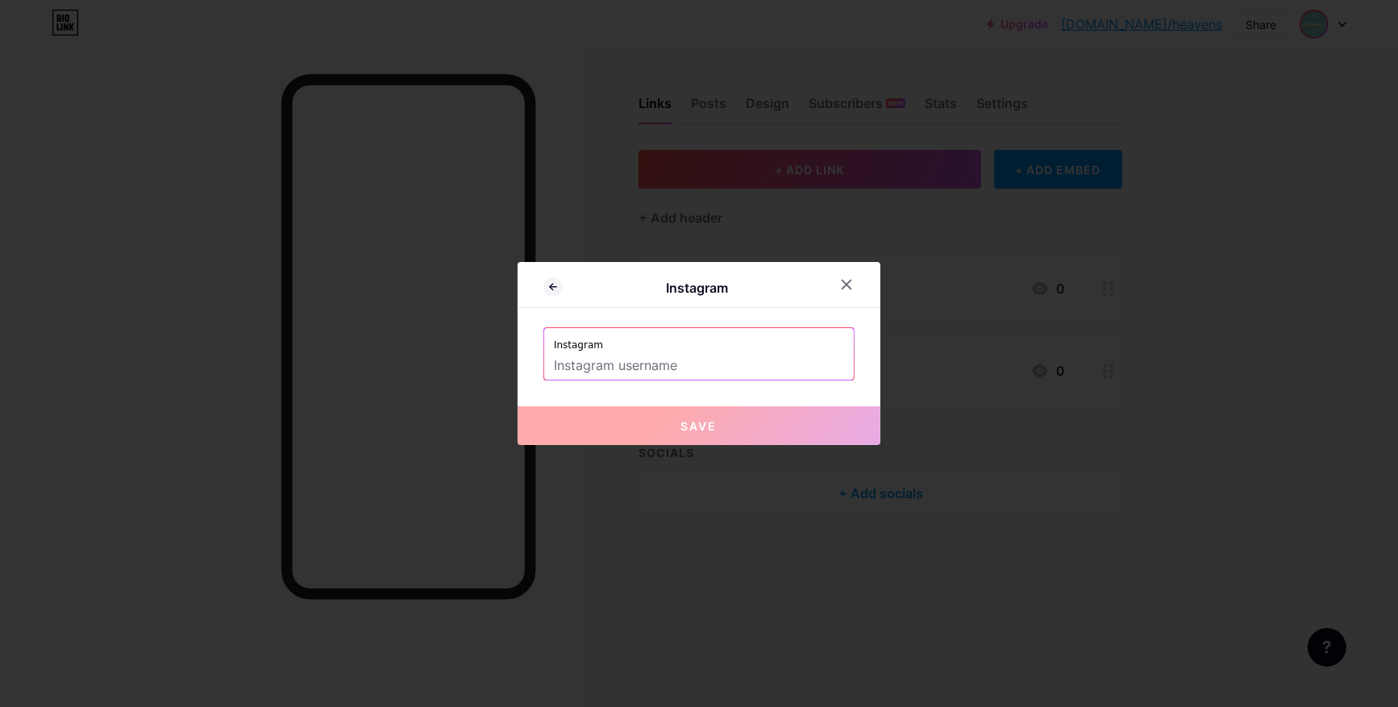
click at [676, 369] on input "text" at bounding box center [699, 365] width 290 height 27
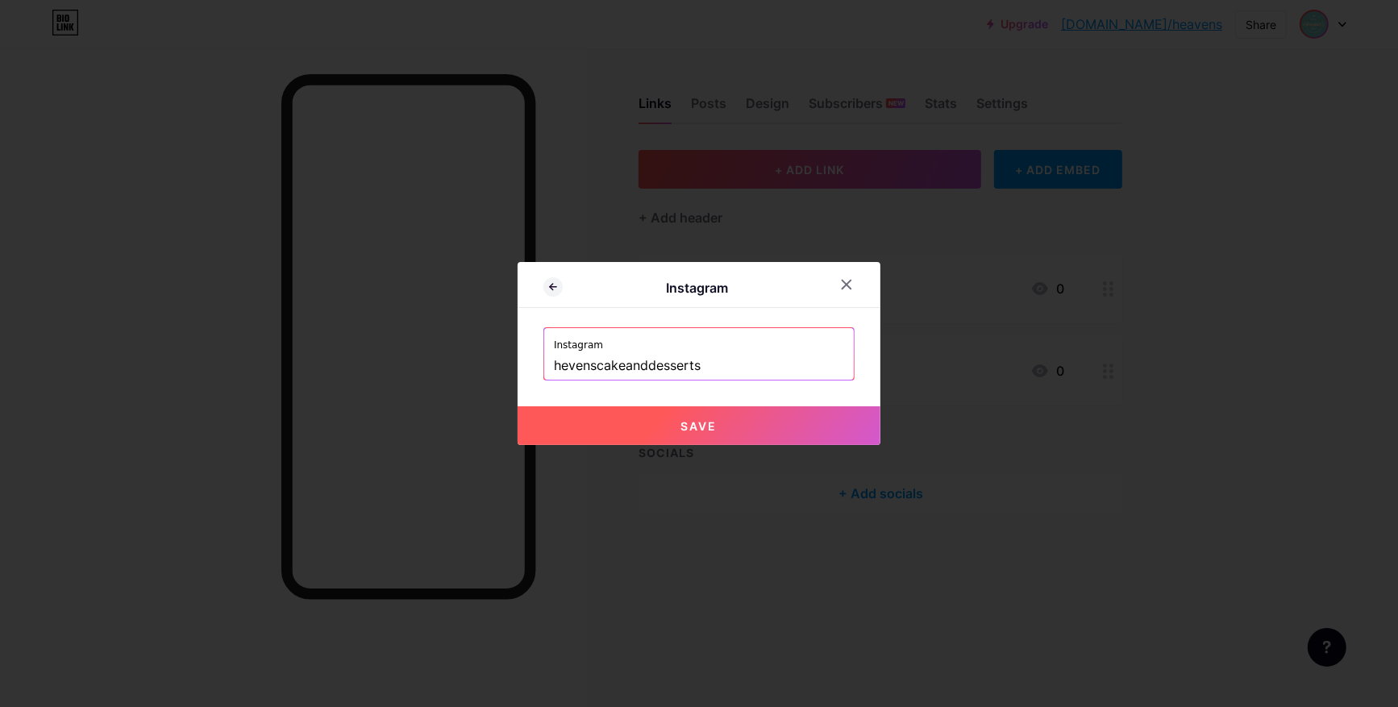
click at [560, 359] on input "hevenscakeanddesserts" at bounding box center [699, 365] width 290 height 27
click at [621, 367] on input "havenscakeanddesserts" at bounding box center [699, 365] width 290 height 27
click at [708, 427] on span "Save" at bounding box center [699, 426] width 36 height 14
type input "https://instagram.com/havenscakeanddesserts"
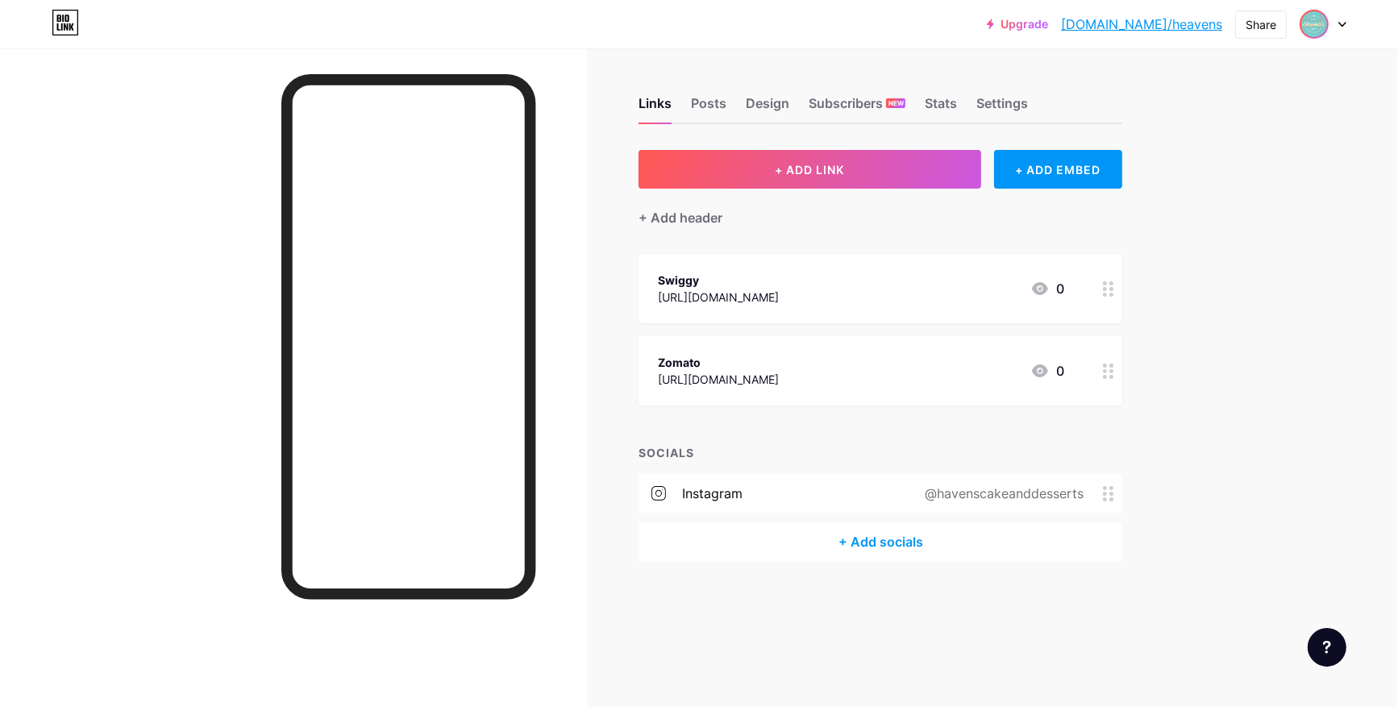
click at [1103, 494] on icon at bounding box center [1108, 493] width 11 height 15
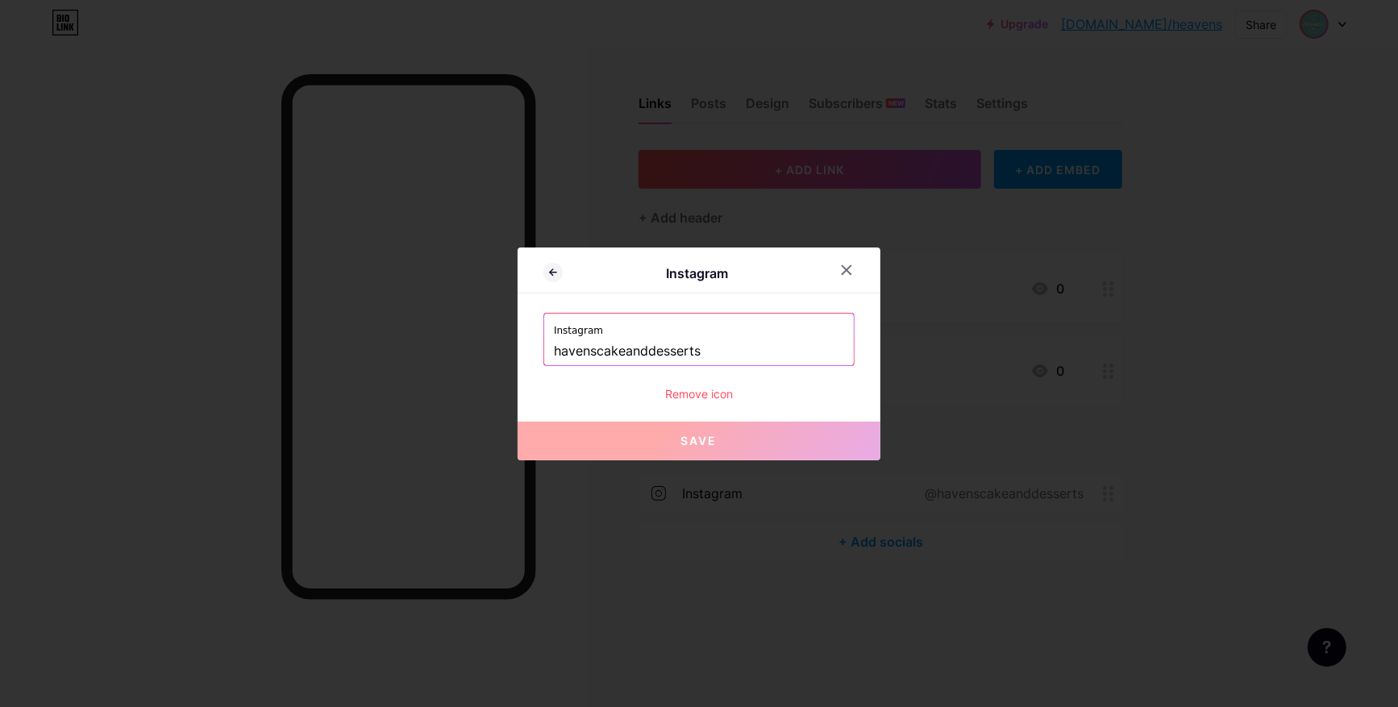
drag, startPoint x: 723, startPoint y: 347, endPoint x: 538, endPoint y: 347, distance: 184.6
click at [544, 347] on div "Instagram havenscakeanddesserts" at bounding box center [698, 340] width 309 height 52
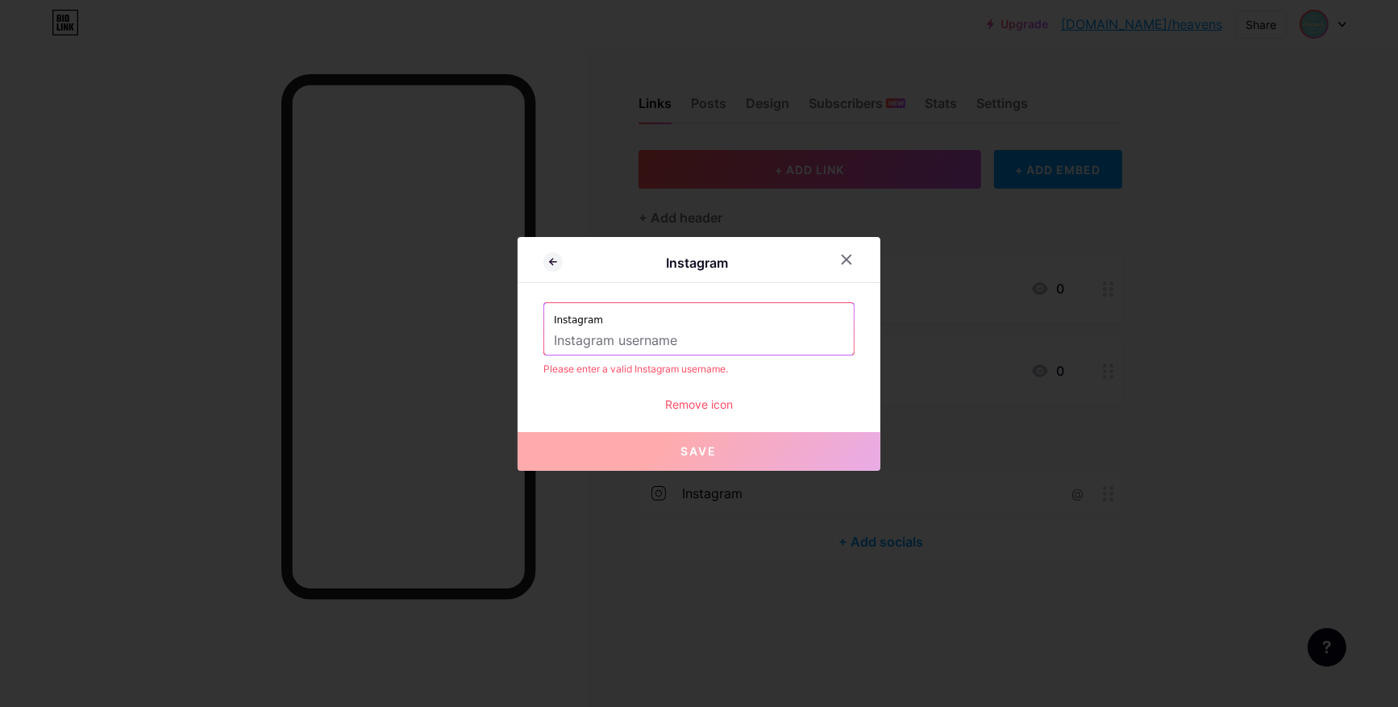
paste input "heavenscakesanddesserts"
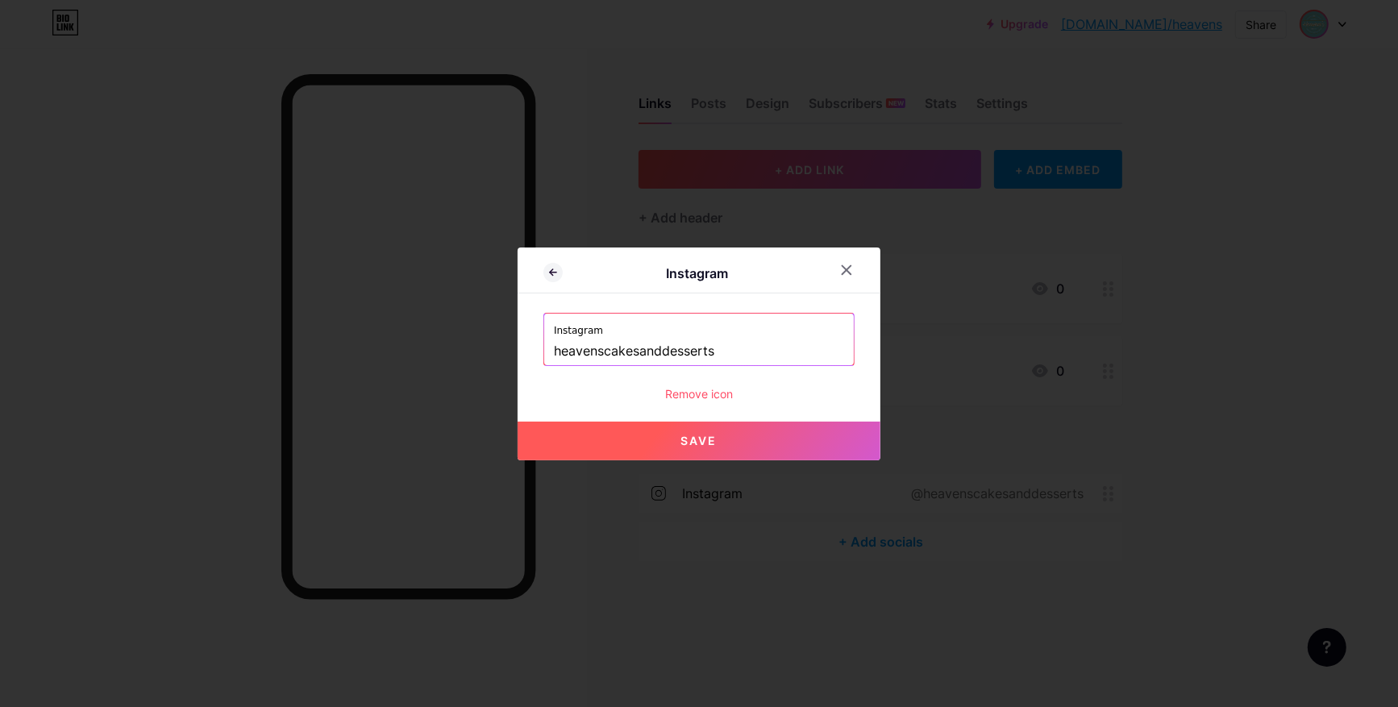
click at [705, 443] on span "Save" at bounding box center [699, 441] width 36 height 14
type input "https://instagram.com/heavenscakesanddesserts"
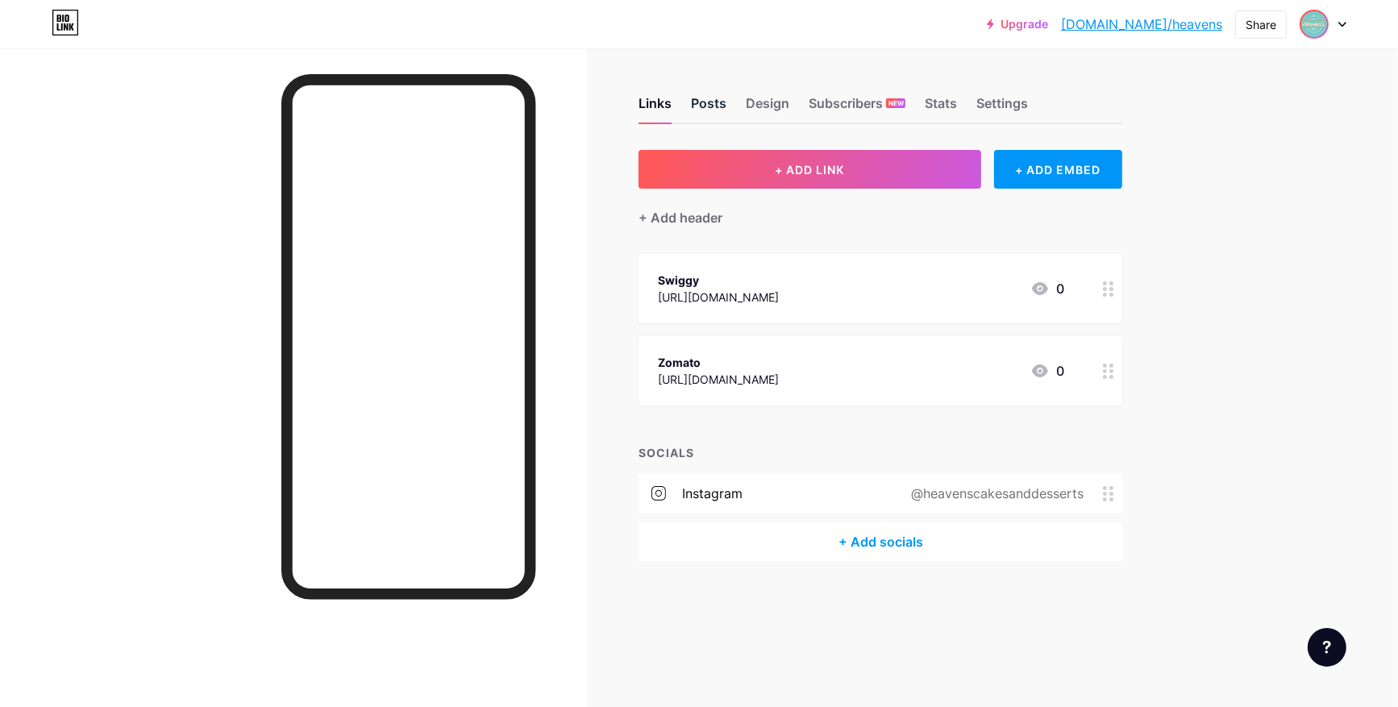
click at [696, 106] on div "Posts" at bounding box center [708, 107] width 35 height 29
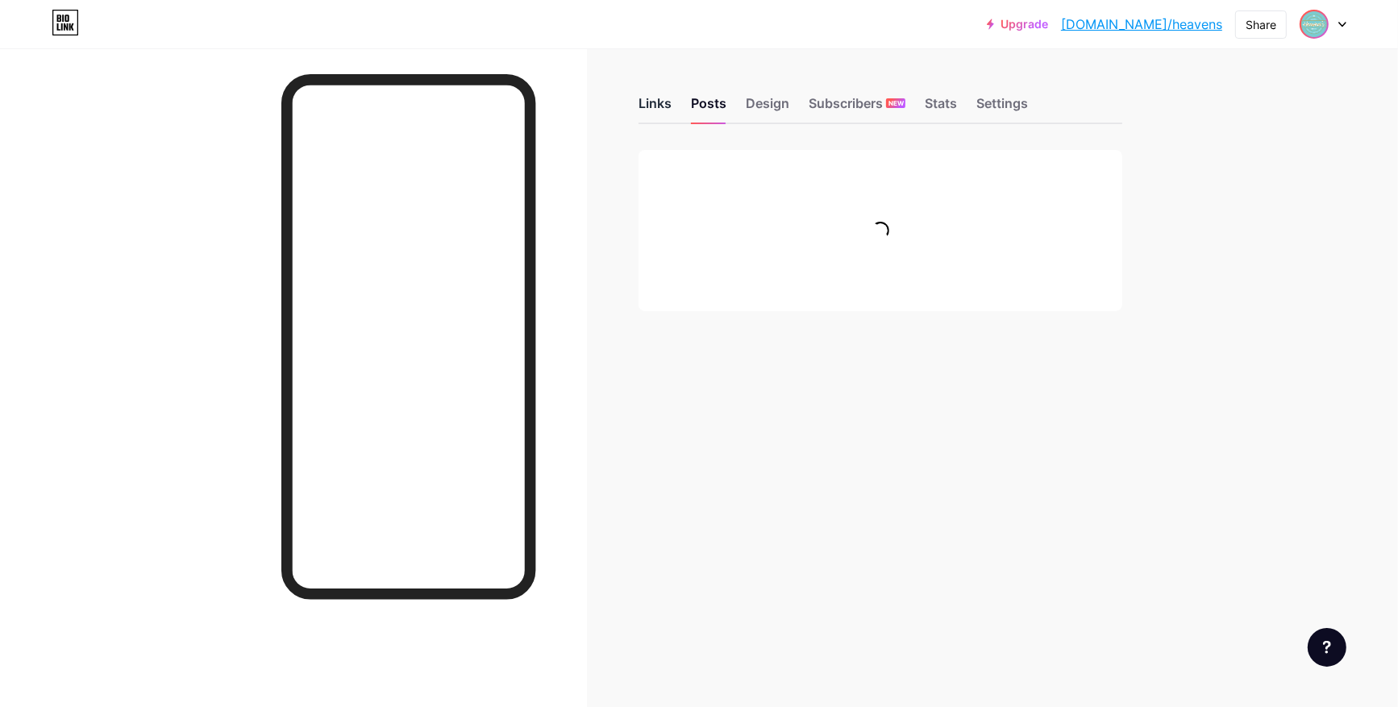
click at [647, 108] on div "Links" at bounding box center [654, 107] width 33 height 29
